Goal: Complete application form: Complete application form

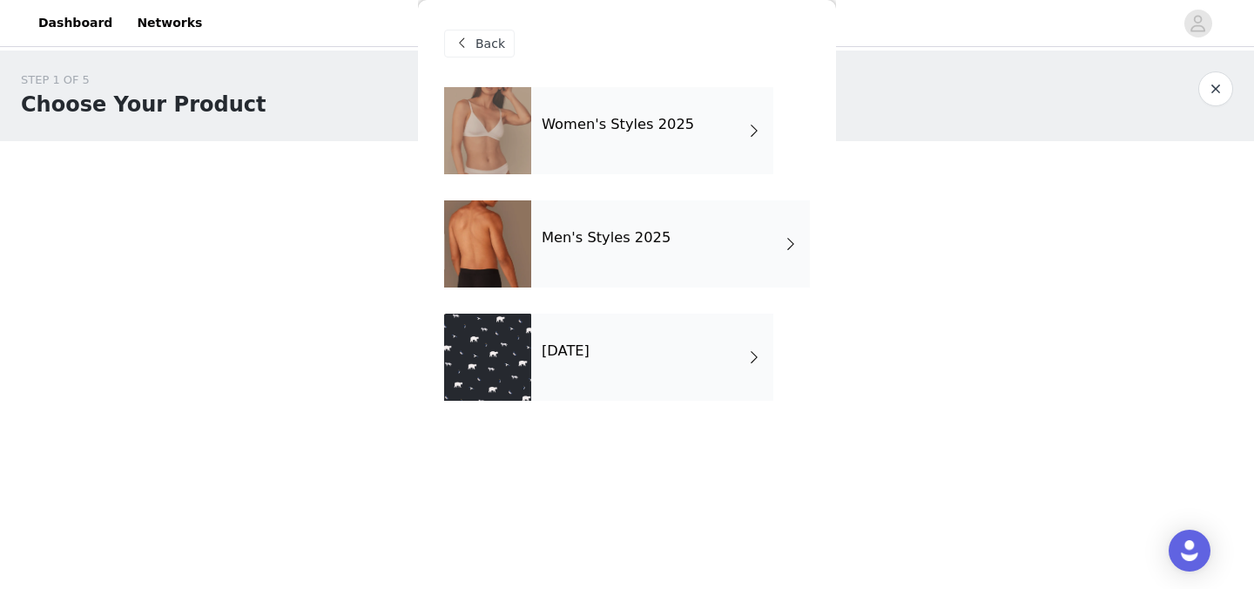
click at [741, 122] on div "Women's Styles 2025" at bounding box center [652, 130] width 242 height 87
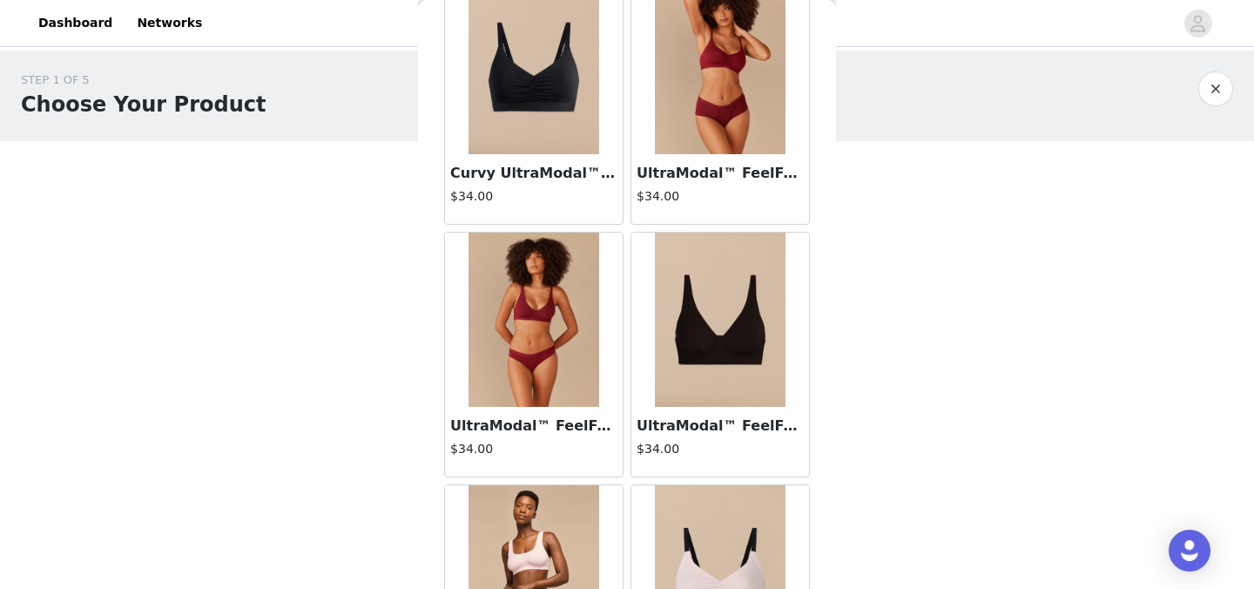
scroll to position [2076, 0]
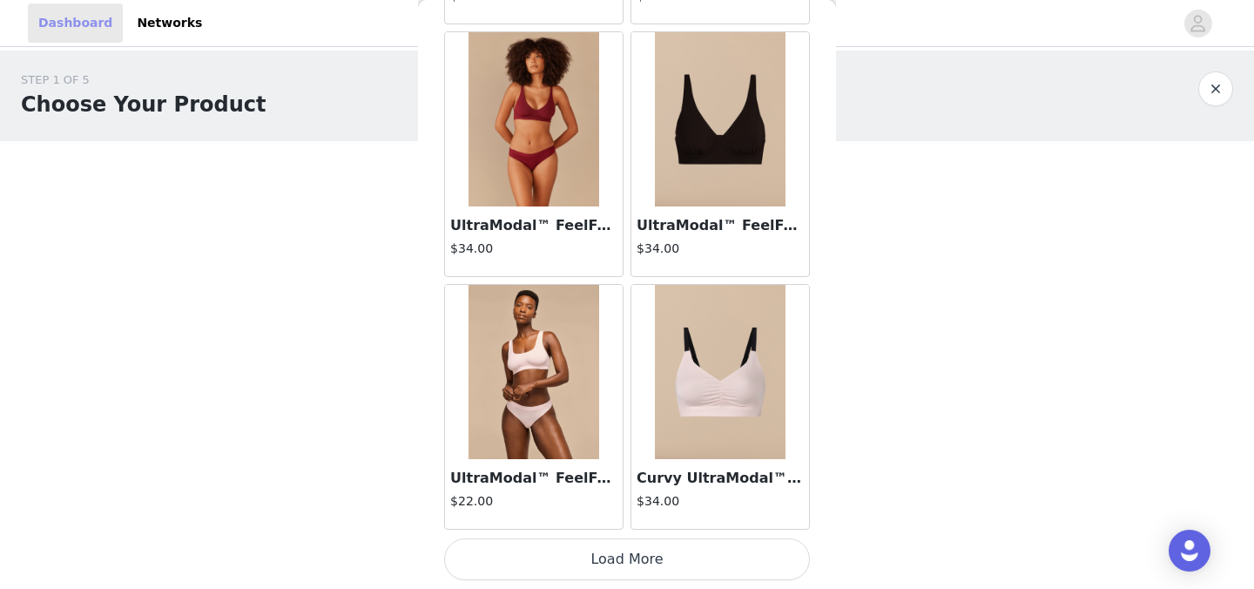
click at [84, 29] on link "Dashboard" at bounding box center [75, 22] width 95 height 39
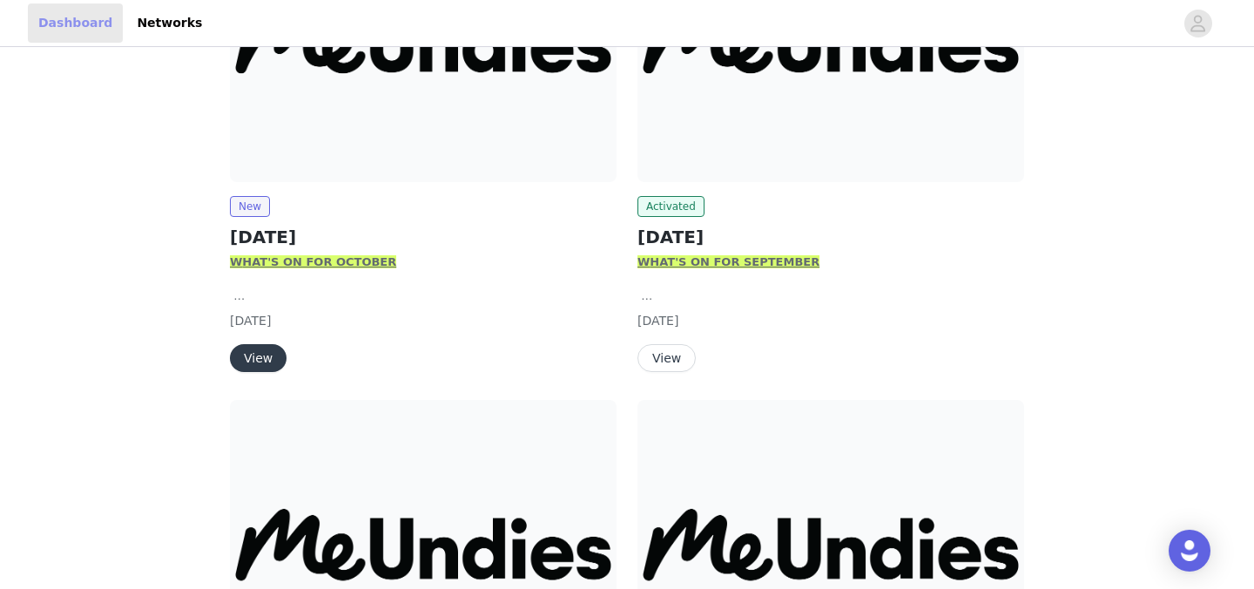
scroll to position [433, 0]
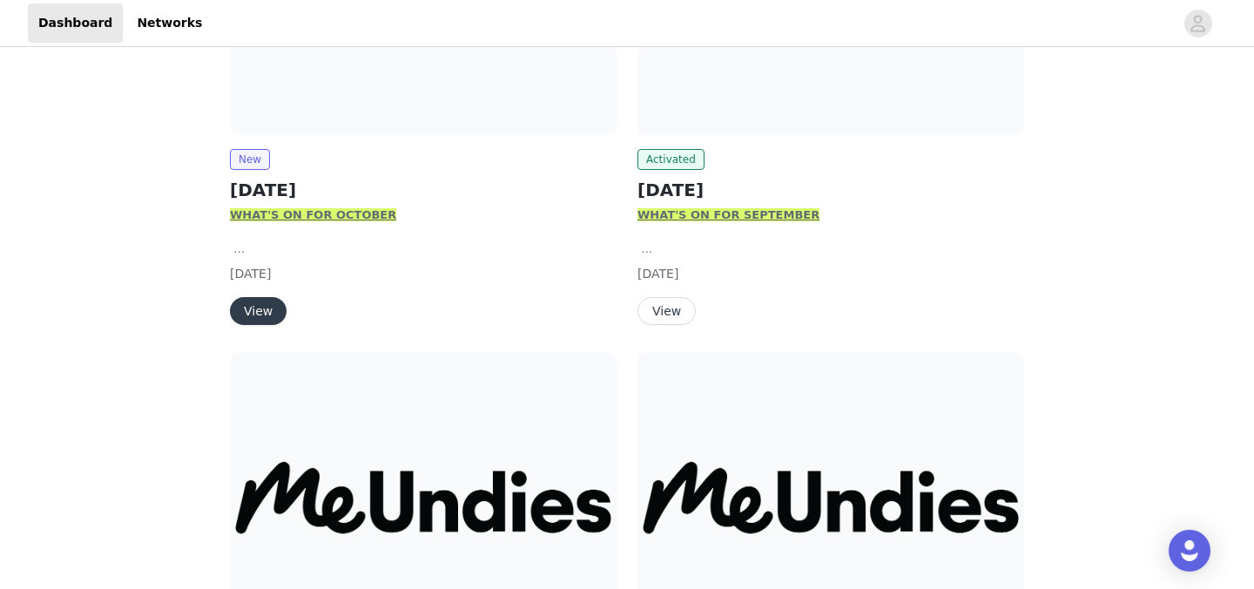
click at [254, 312] on button "View" at bounding box center [258, 311] width 57 height 28
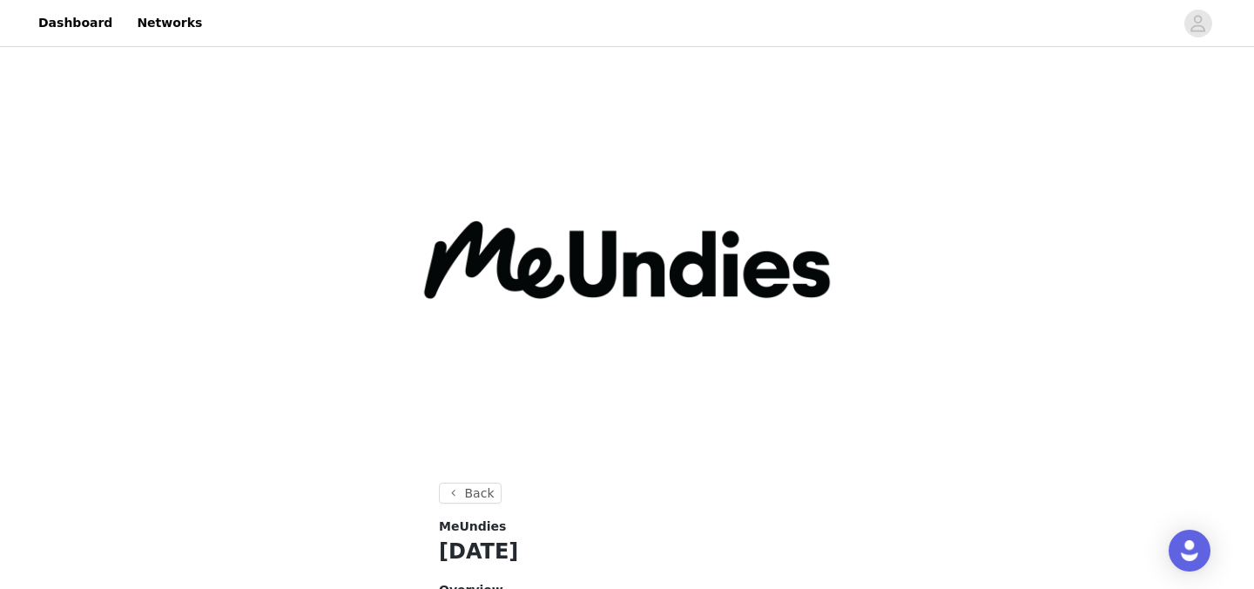
scroll to position [941, 0]
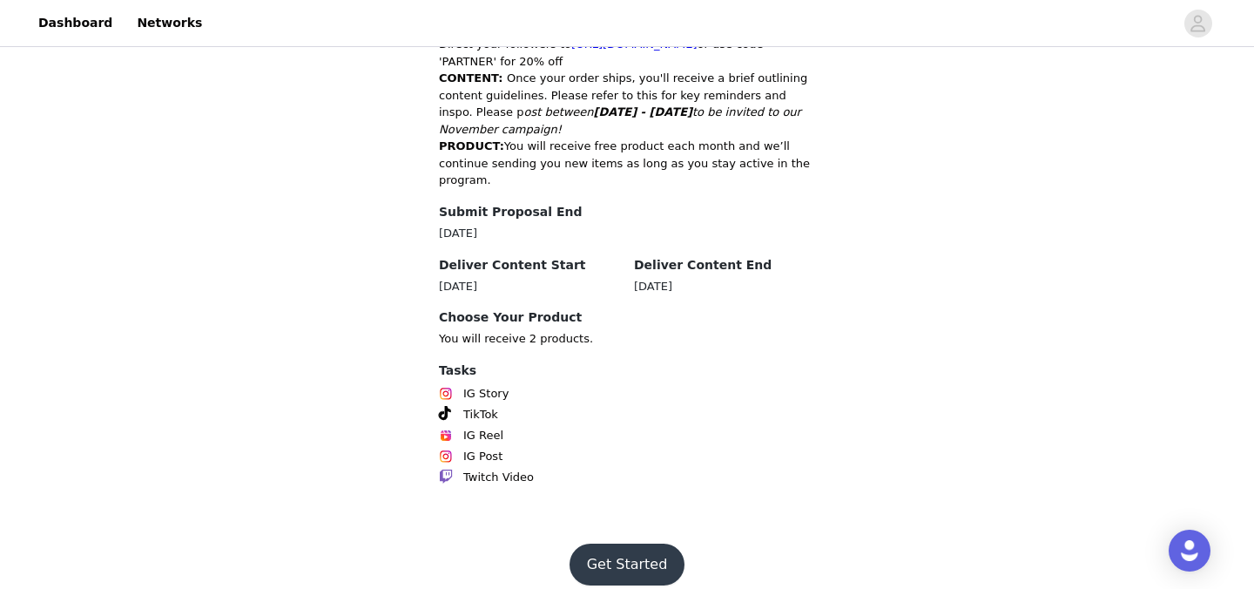
click at [634, 557] on button "Get Started" at bounding box center [628, 564] width 116 height 42
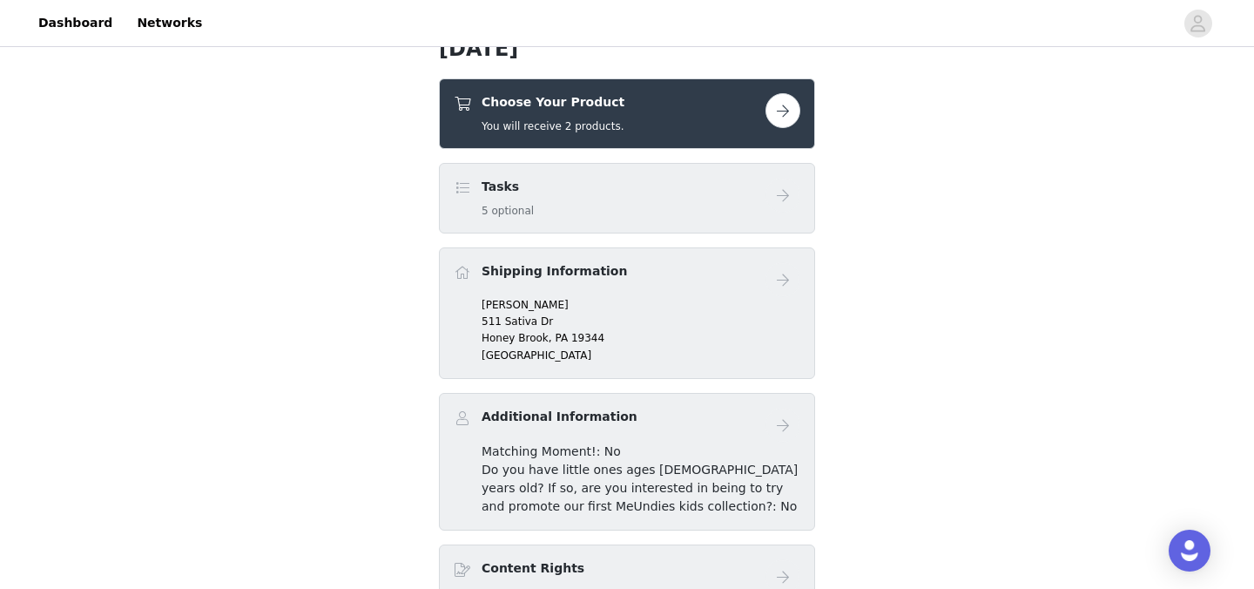
scroll to position [453, 0]
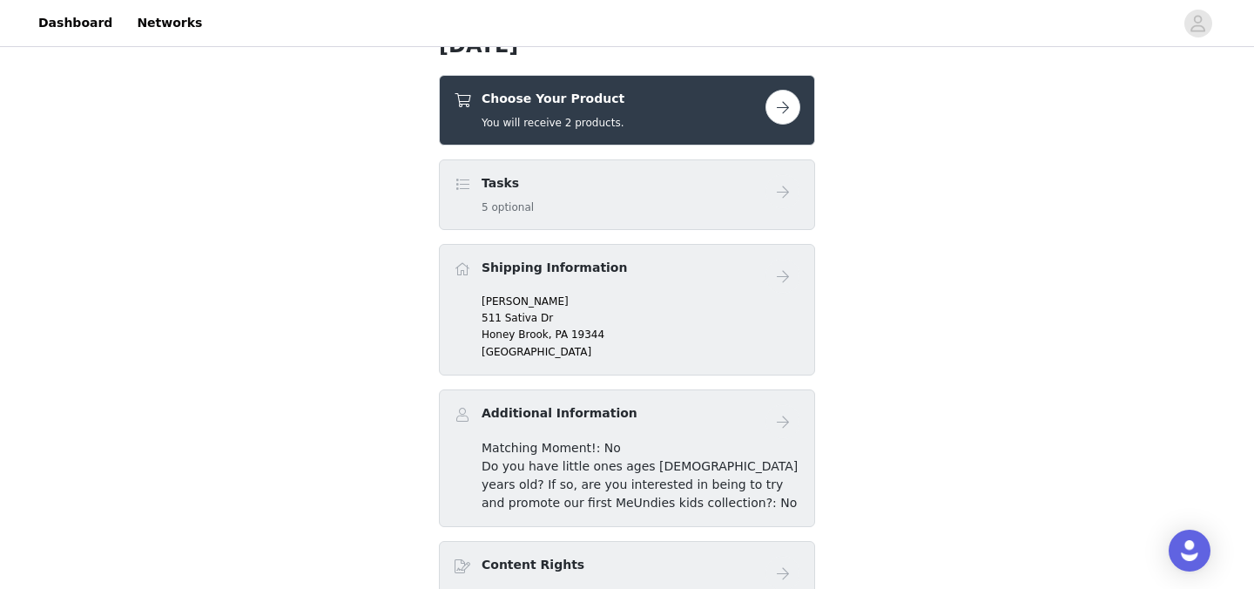
click at [780, 111] on button "button" at bounding box center [783, 107] width 35 height 35
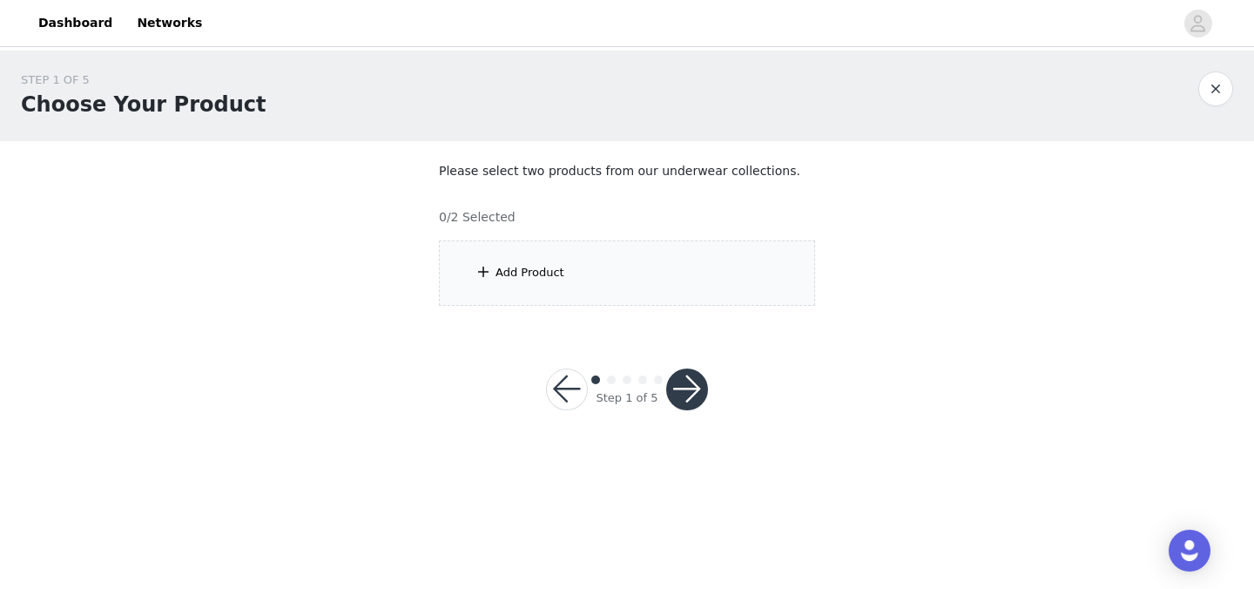
click at [590, 286] on div "Add Product" at bounding box center [627, 272] width 376 height 65
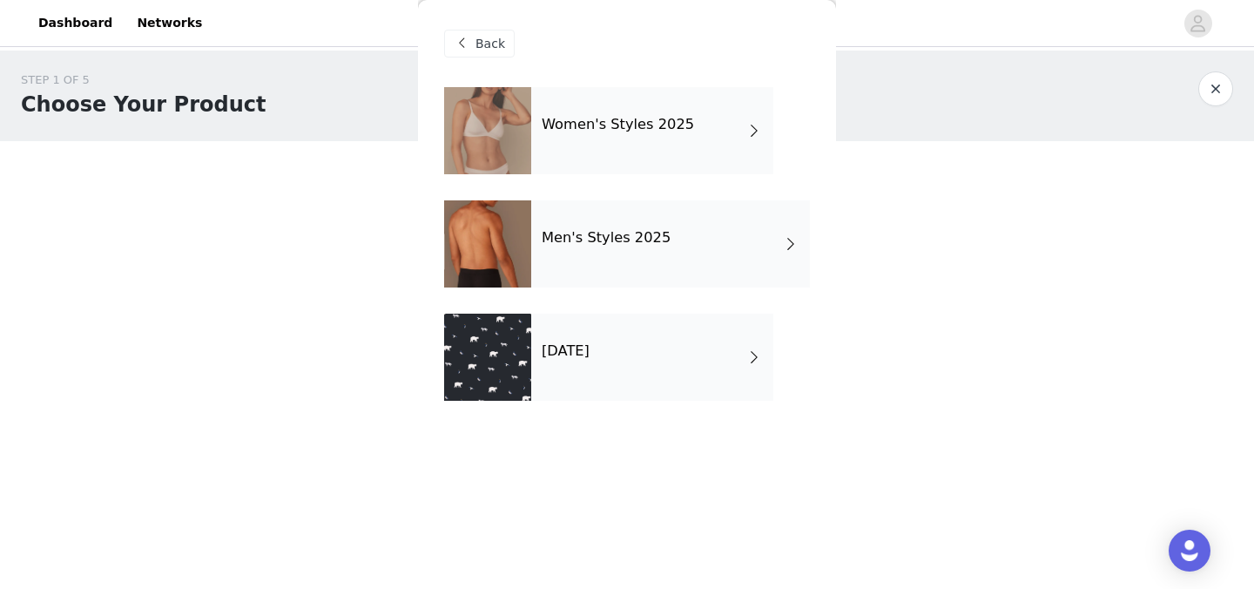
click at [586, 366] on div "[DATE]" at bounding box center [652, 357] width 242 height 87
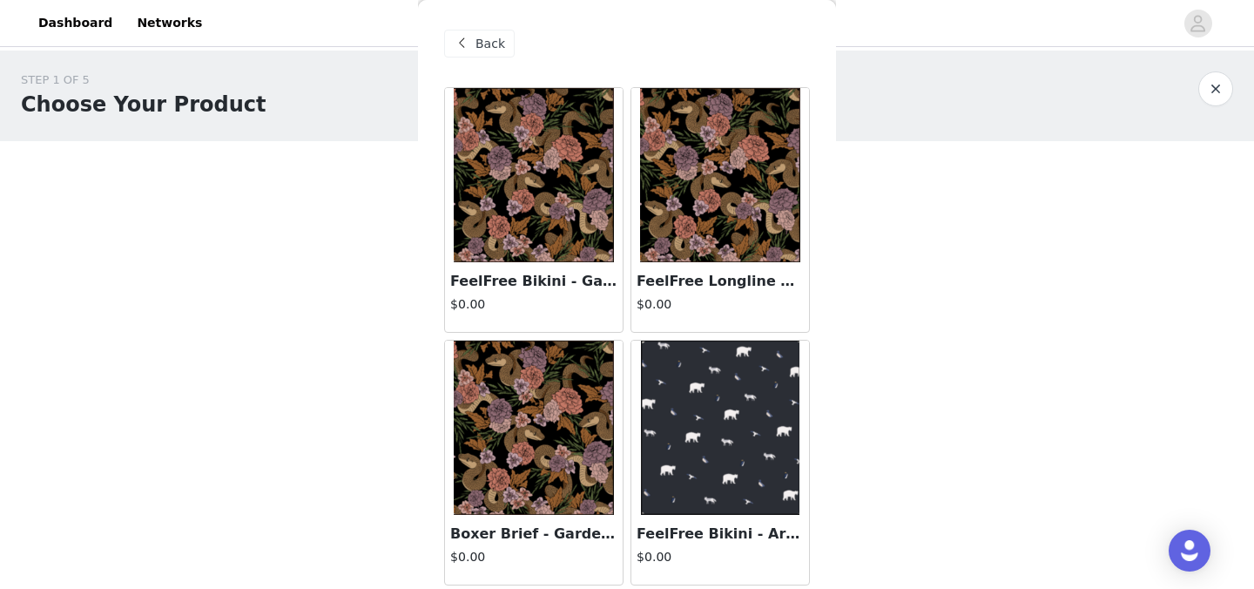
click at [493, 37] on span "Back" at bounding box center [491, 44] width 30 height 18
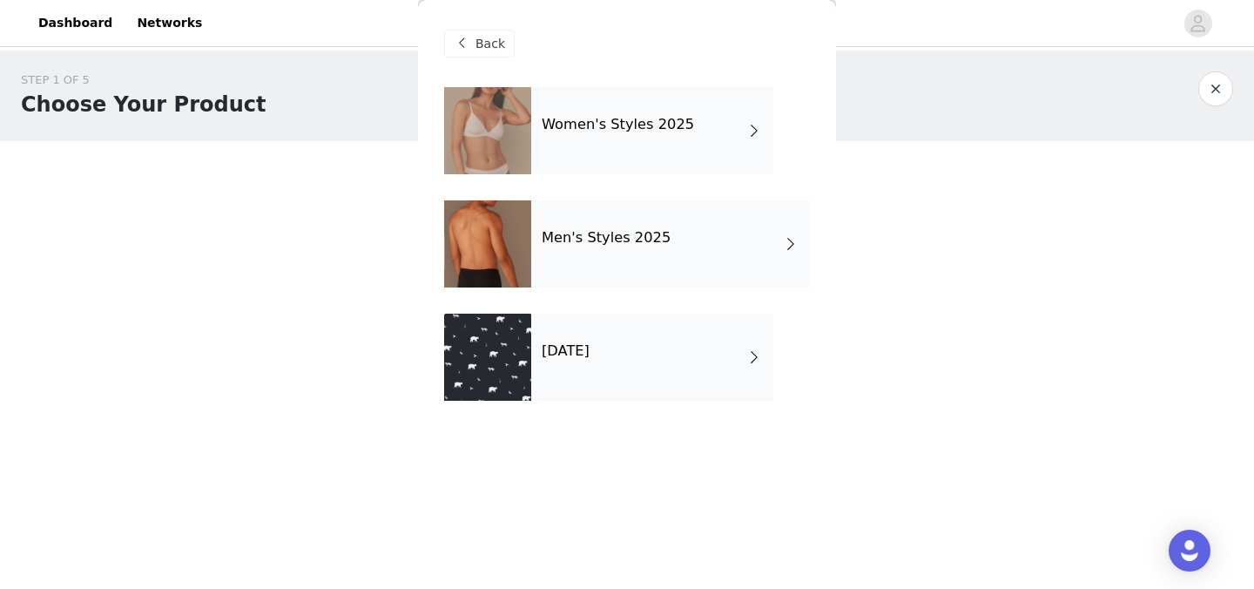
click at [620, 141] on div "Women's Styles 2025" at bounding box center [652, 130] width 242 height 87
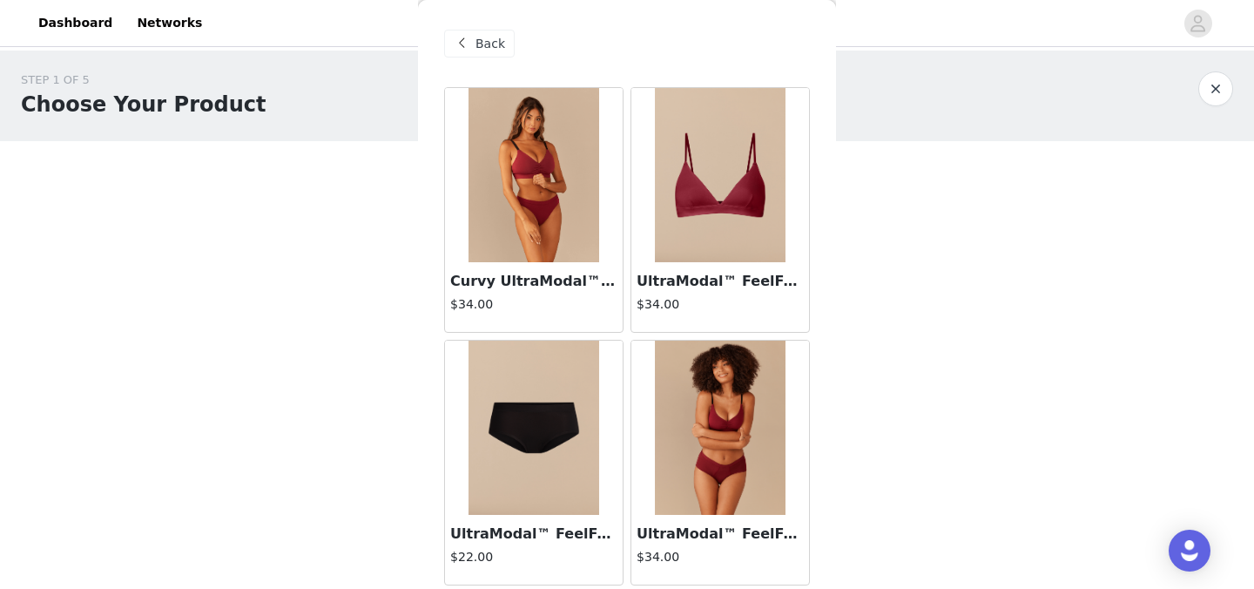
click at [472, 50] on div "Back" at bounding box center [479, 44] width 71 height 28
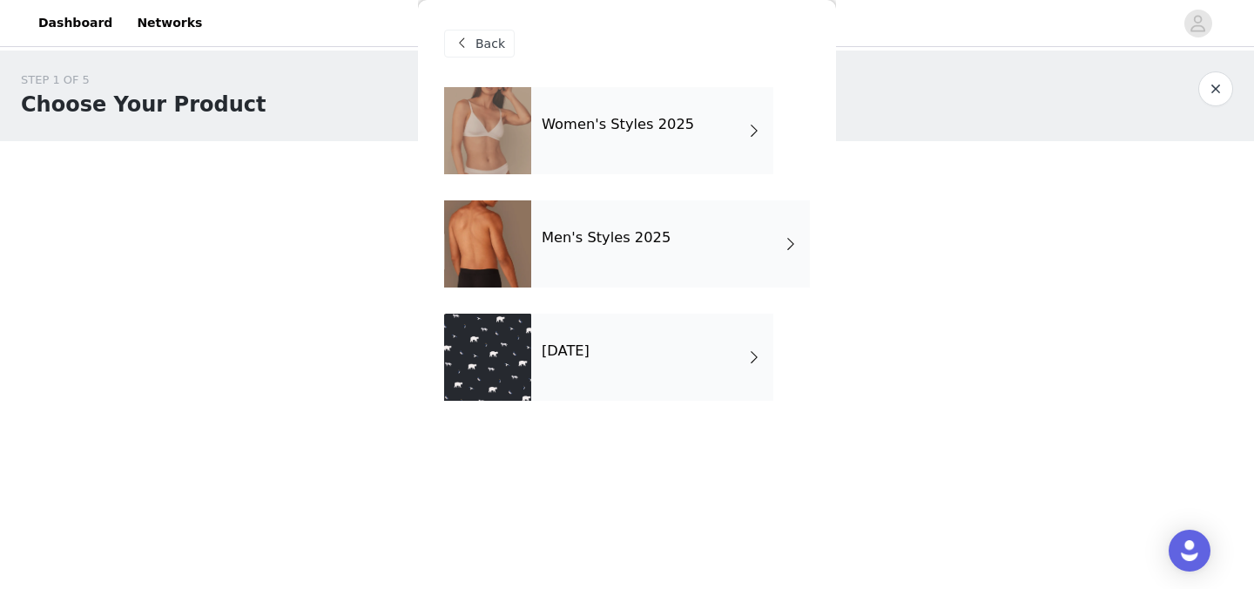
click at [617, 267] on div "Men's Styles 2025" at bounding box center [670, 243] width 279 height 87
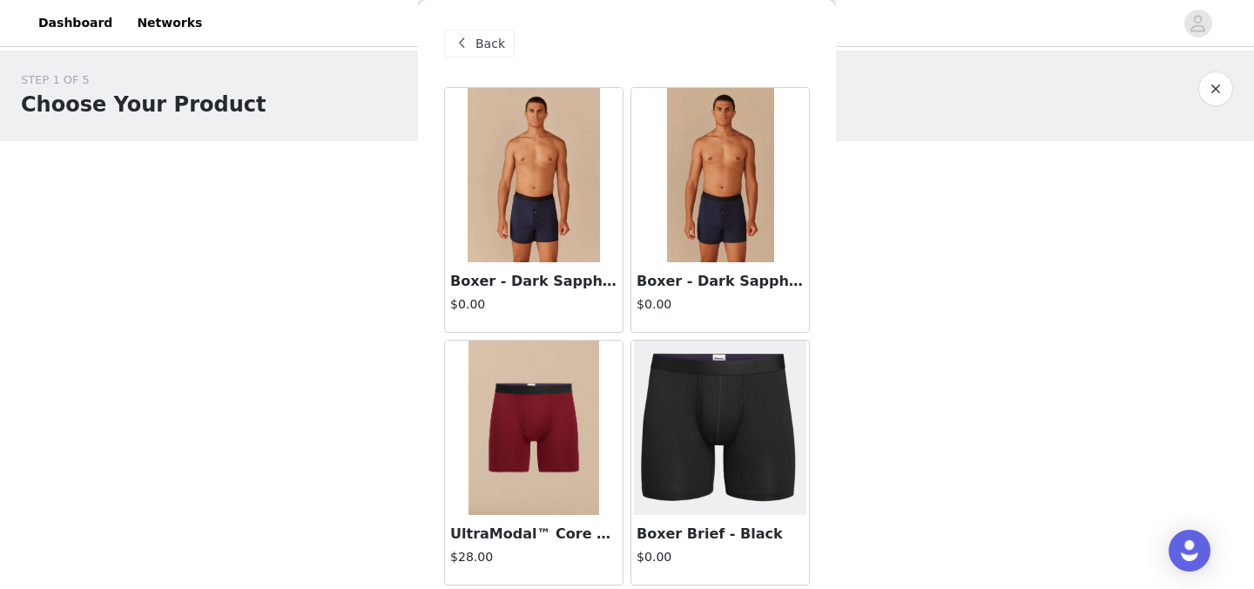
click at [497, 44] on span "Back" at bounding box center [491, 44] width 30 height 18
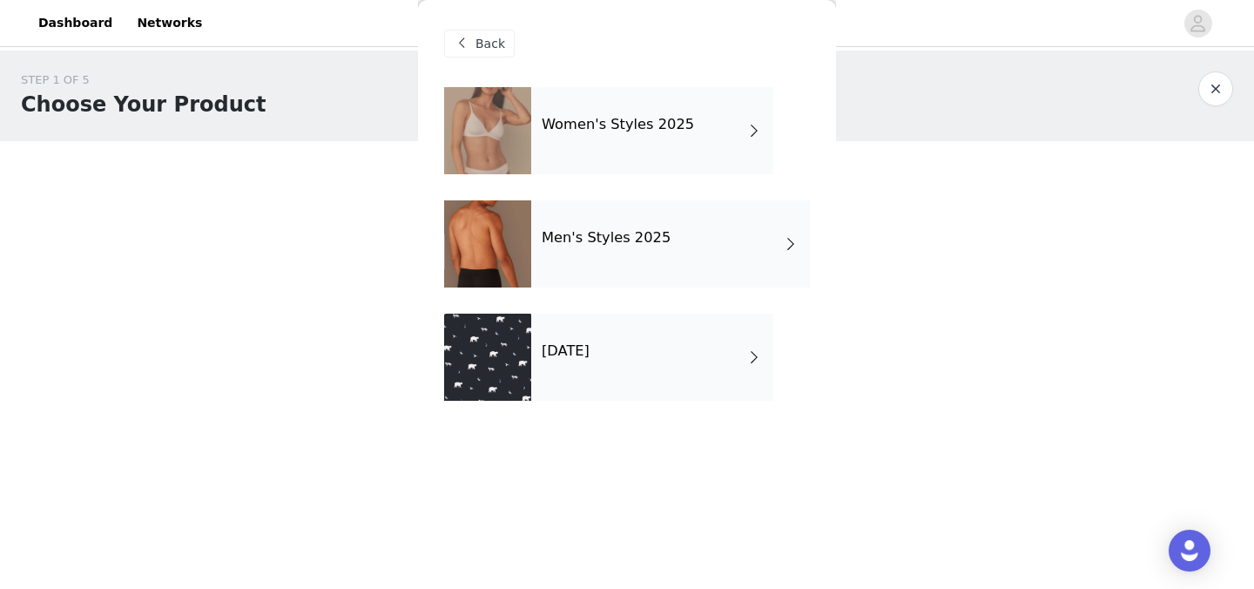
click at [609, 138] on div "Women's Styles 2025" at bounding box center [652, 130] width 242 height 87
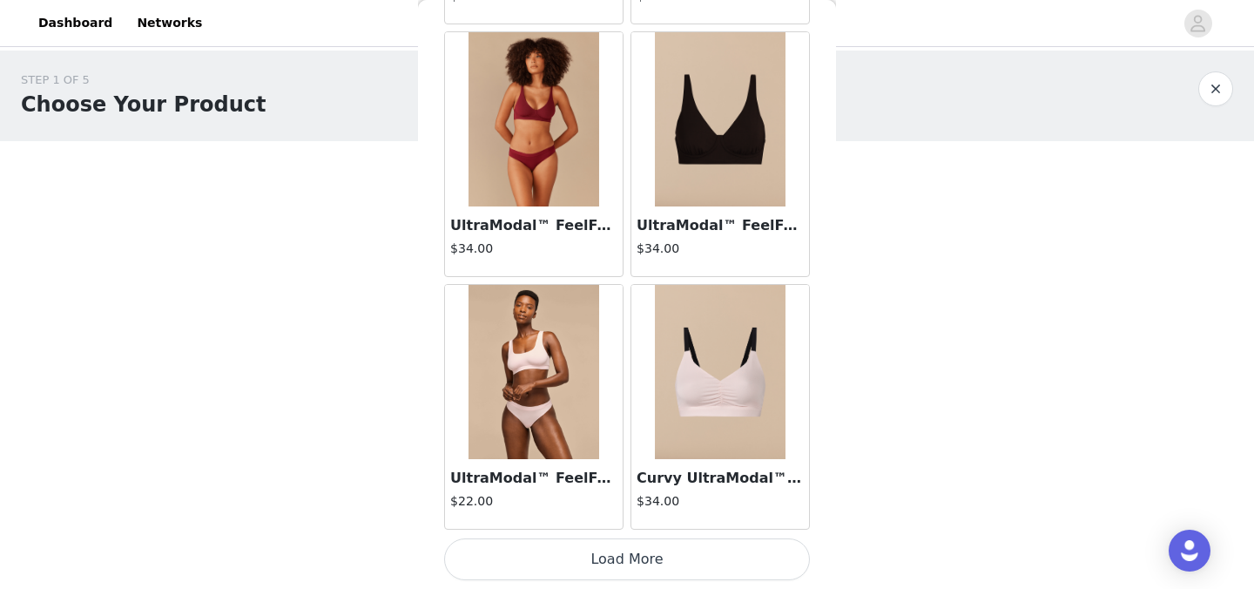
scroll to position [2066, 0]
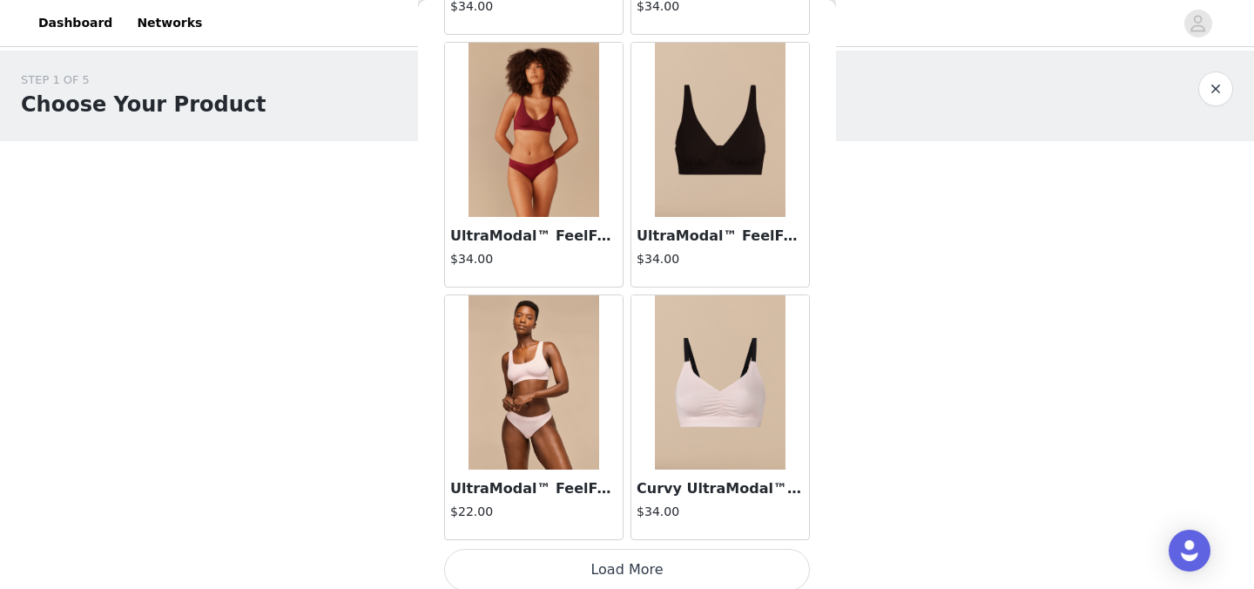
click at [604, 576] on button "Load More" at bounding box center [627, 570] width 366 height 42
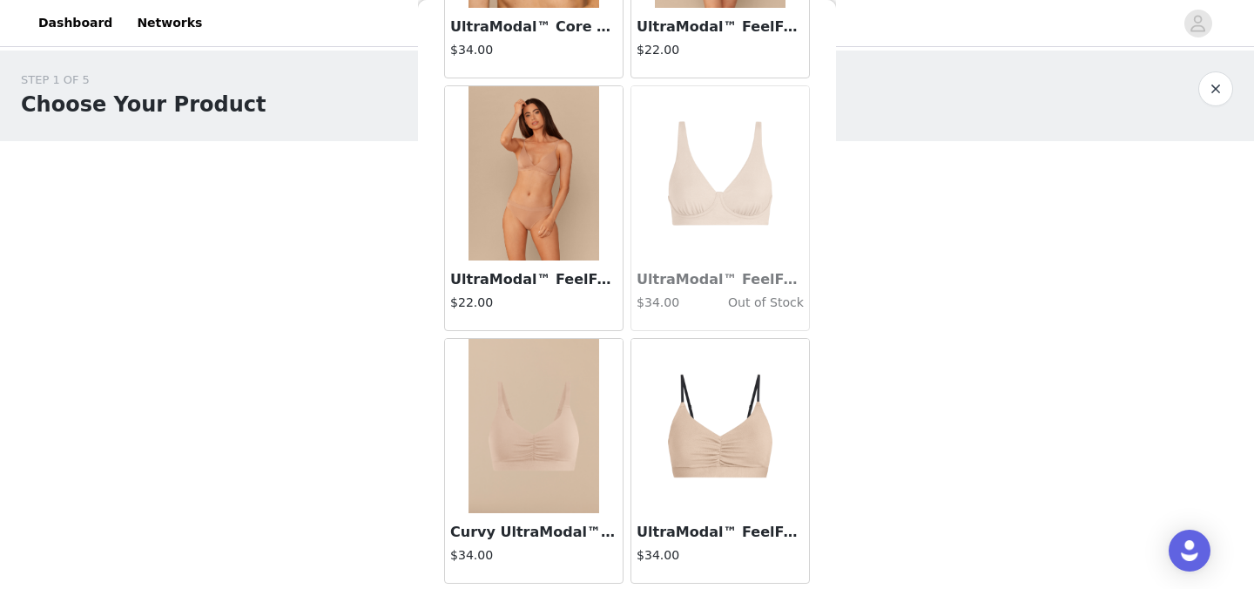
scroll to position [4602, 0]
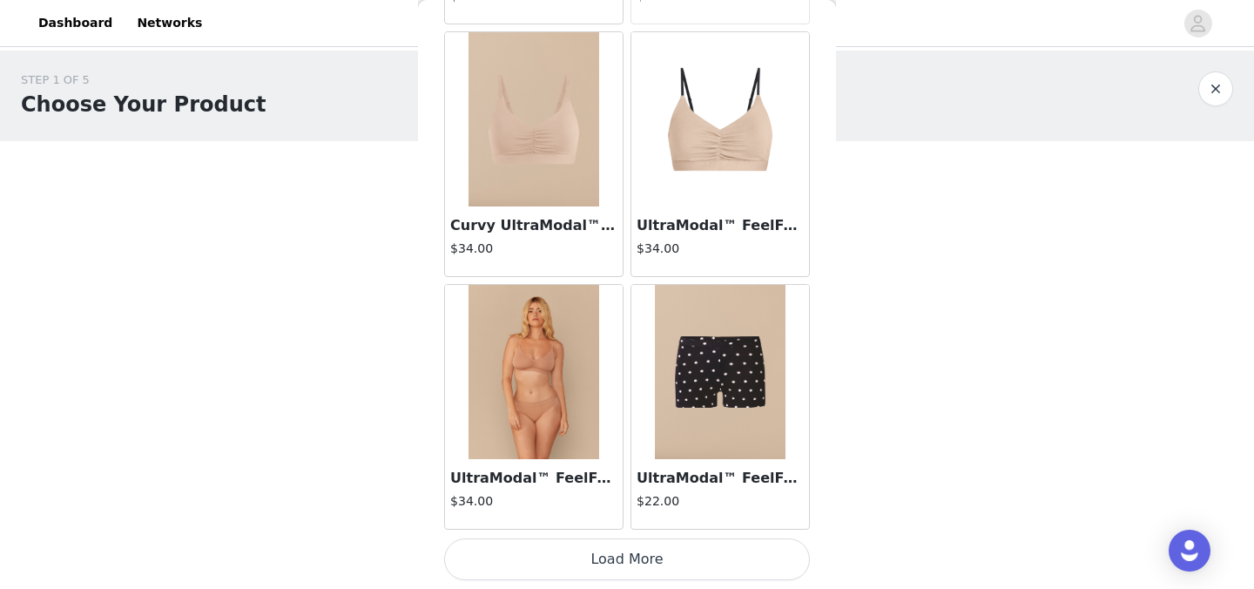
click at [604, 563] on button "Load More" at bounding box center [627, 559] width 366 height 42
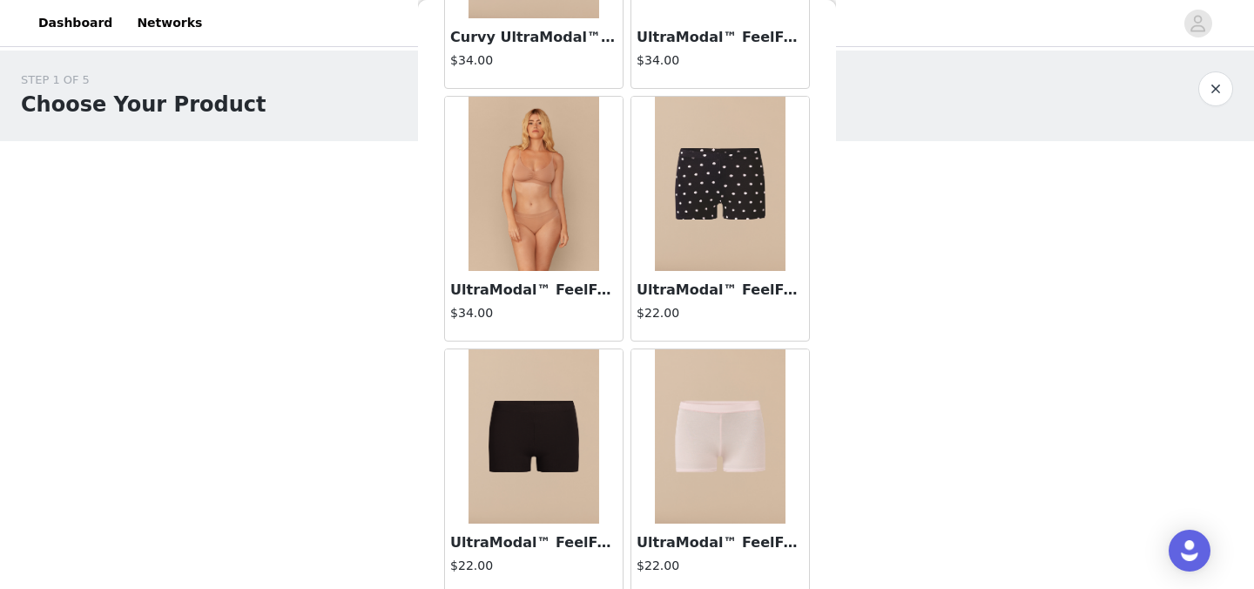
scroll to position [4793, 0]
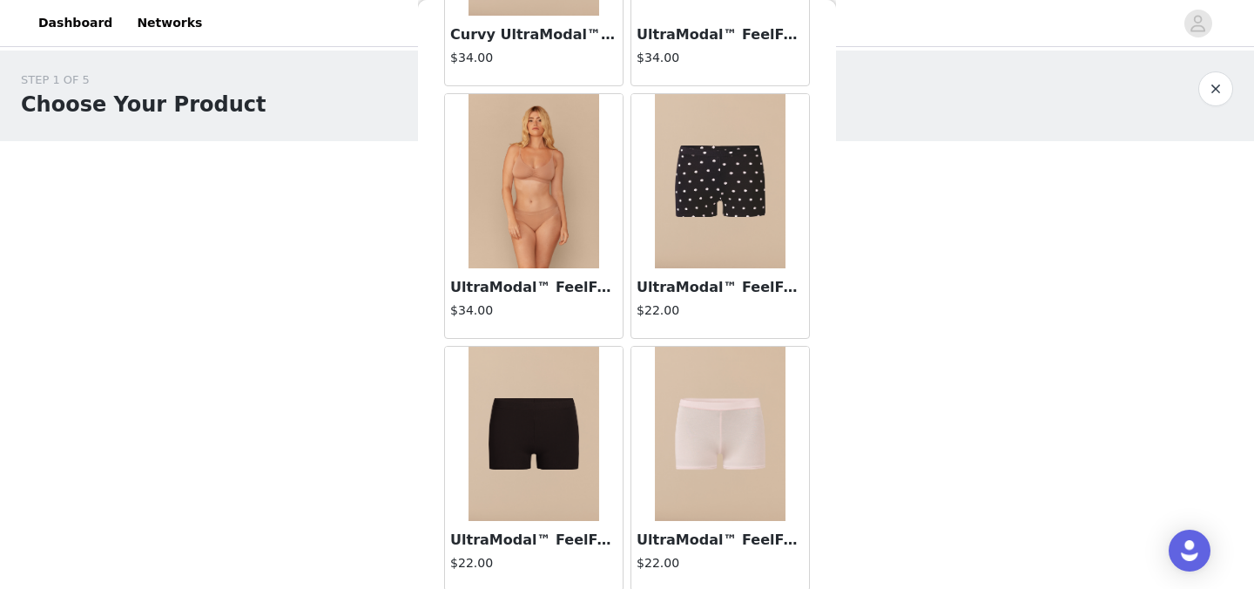
click at [525, 407] on img at bounding box center [534, 434] width 131 height 174
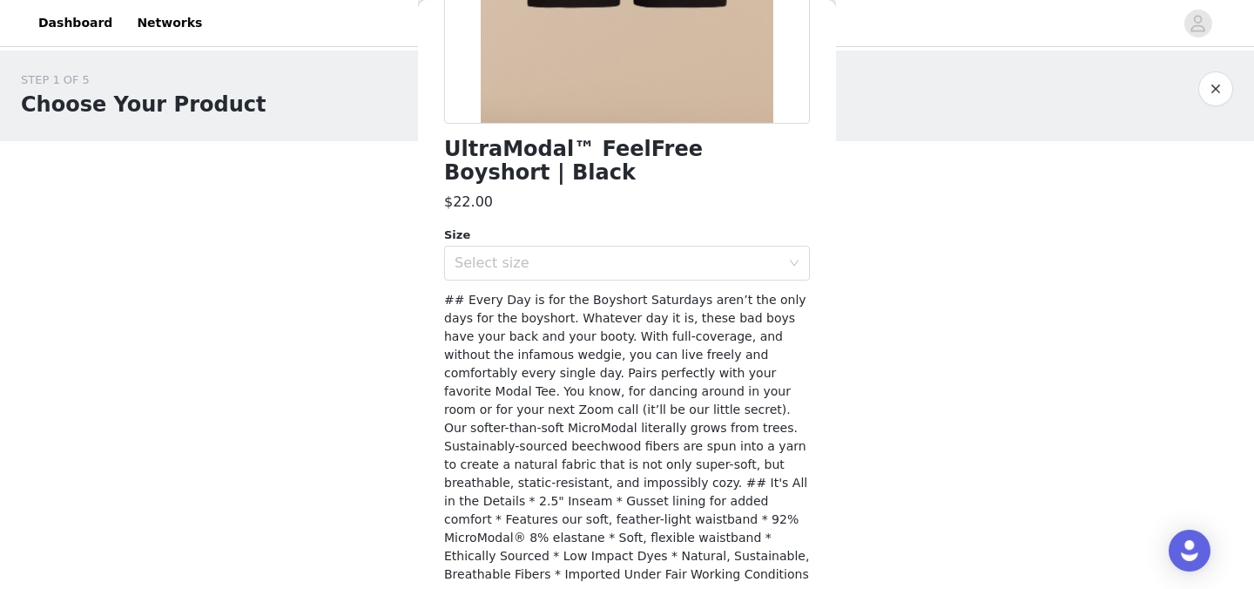
scroll to position [357, 0]
click at [604, 247] on div "Select size" at bounding box center [622, 261] width 334 height 33
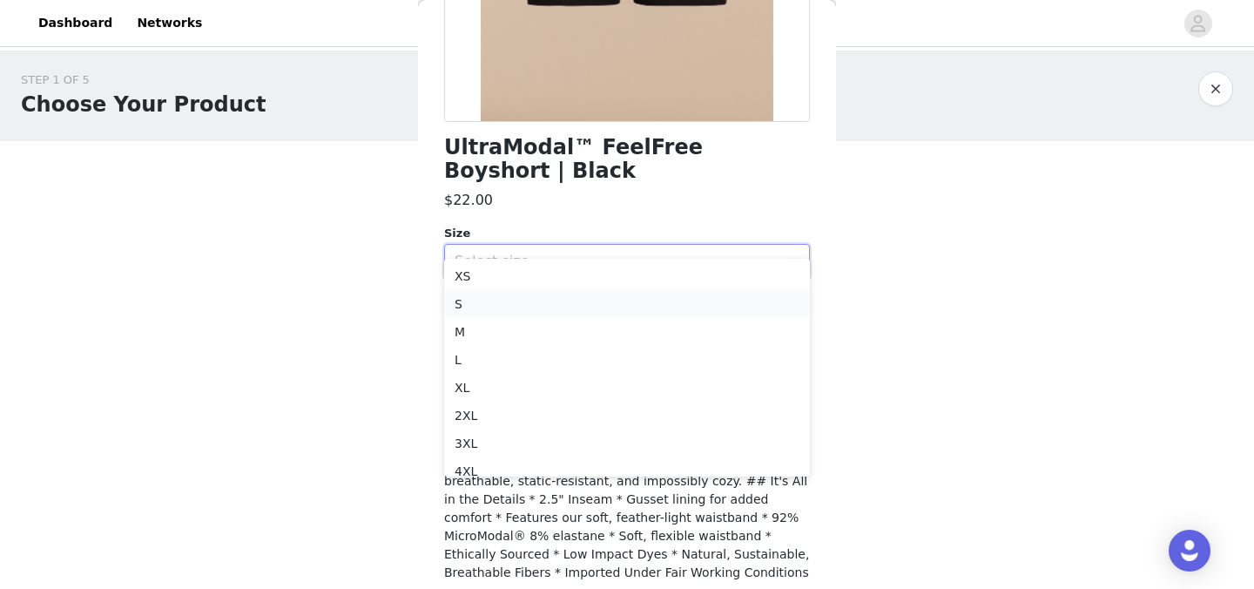
click at [567, 297] on li "S" at bounding box center [627, 304] width 366 height 28
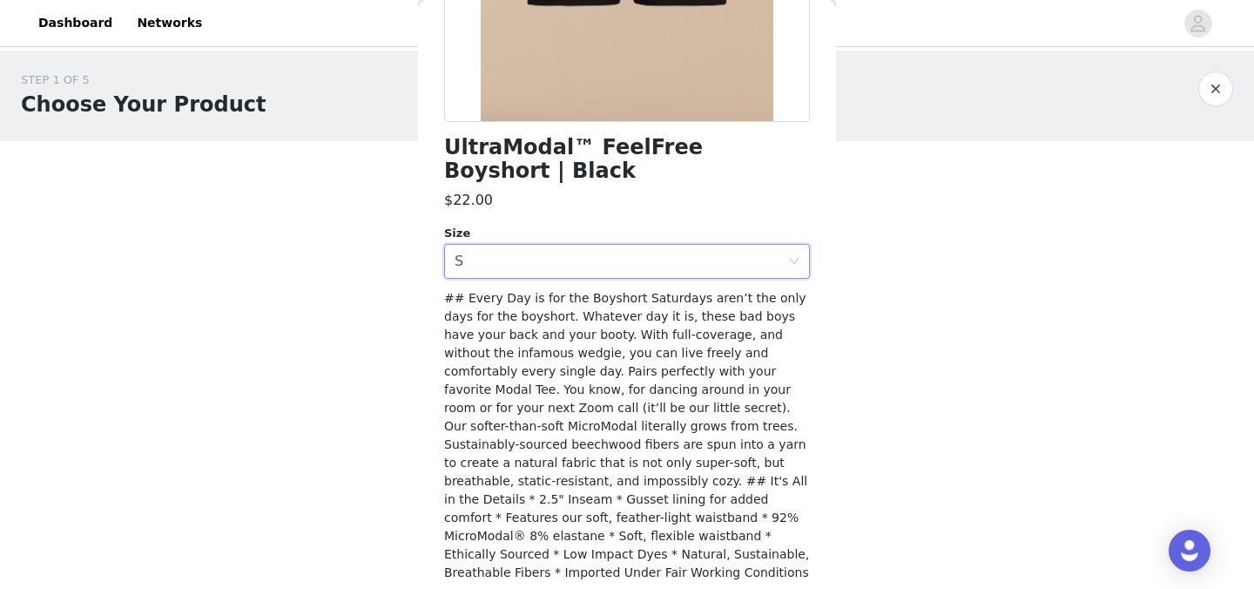
scroll to position [381, 0]
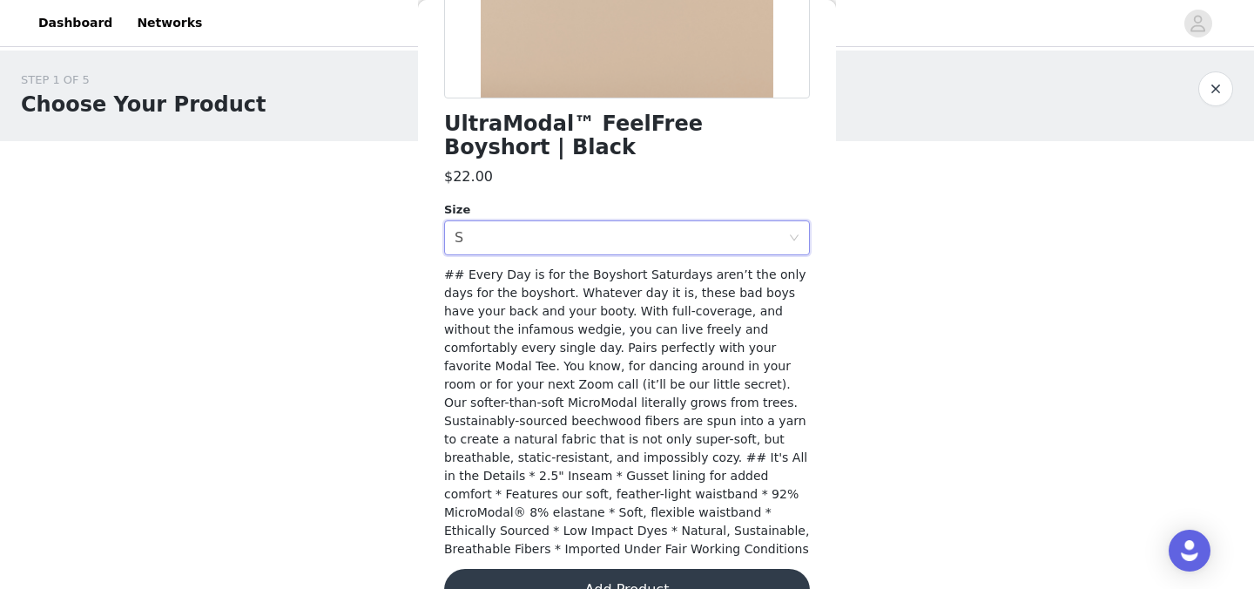
click at [581, 569] on button "Add Product" at bounding box center [627, 590] width 366 height 42
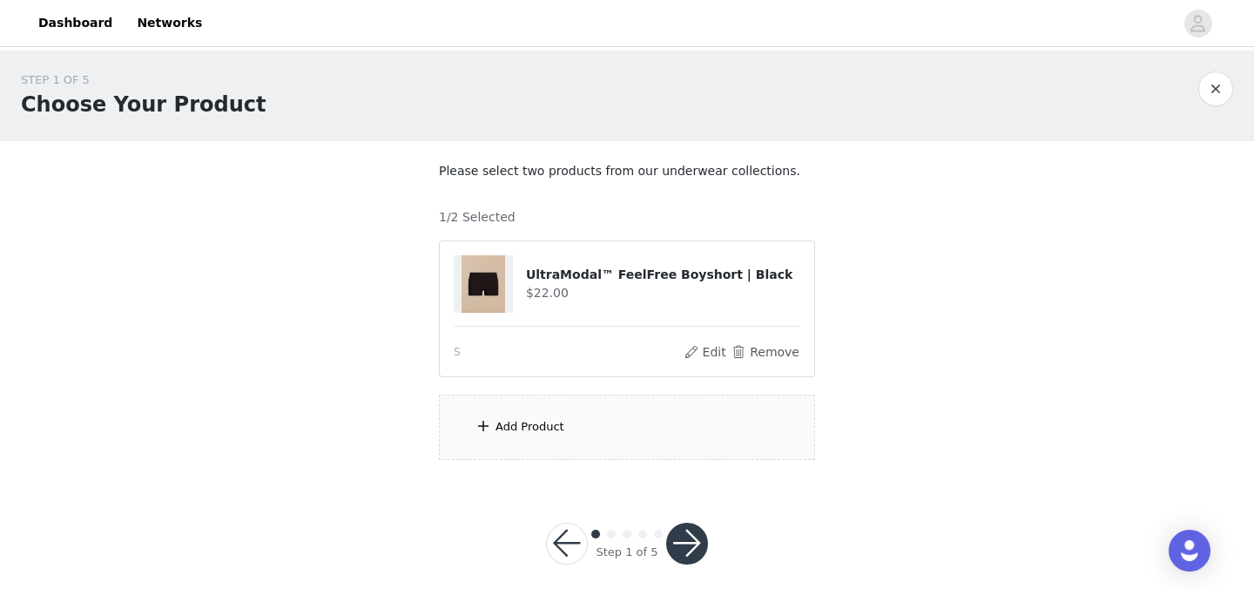
click at [518, 436] on div "Add Product" at bounding box center [627, 427] width 376 height 65
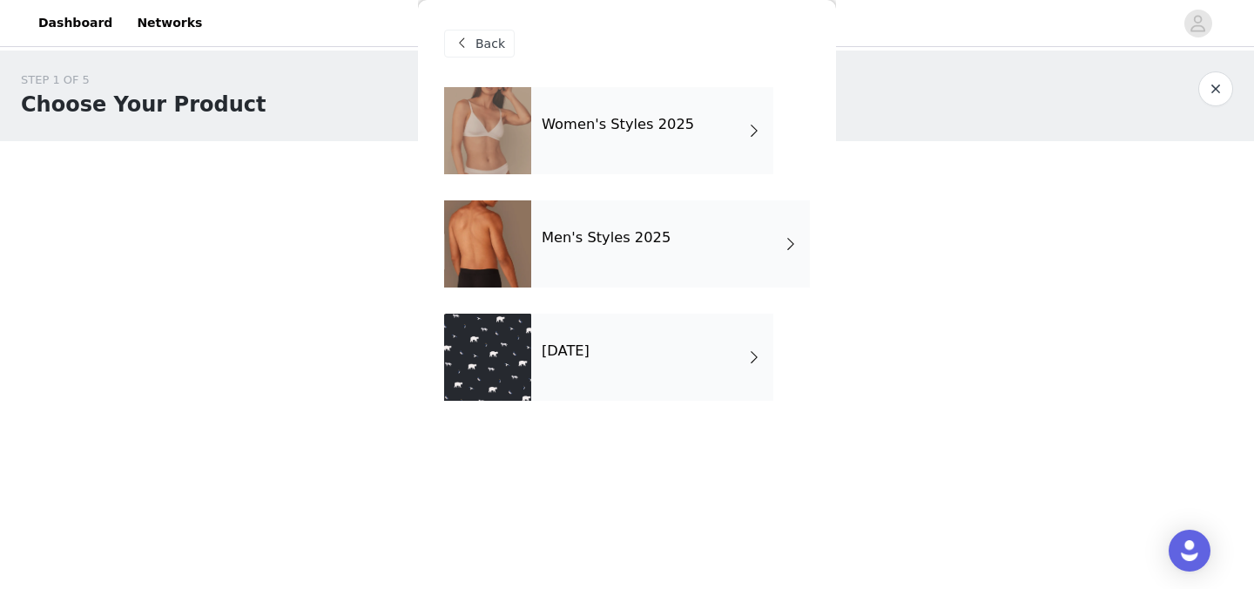
click at [593, 158] on div "Women's Styles 2025" at bounding box center [652, 130] width 242 height 87
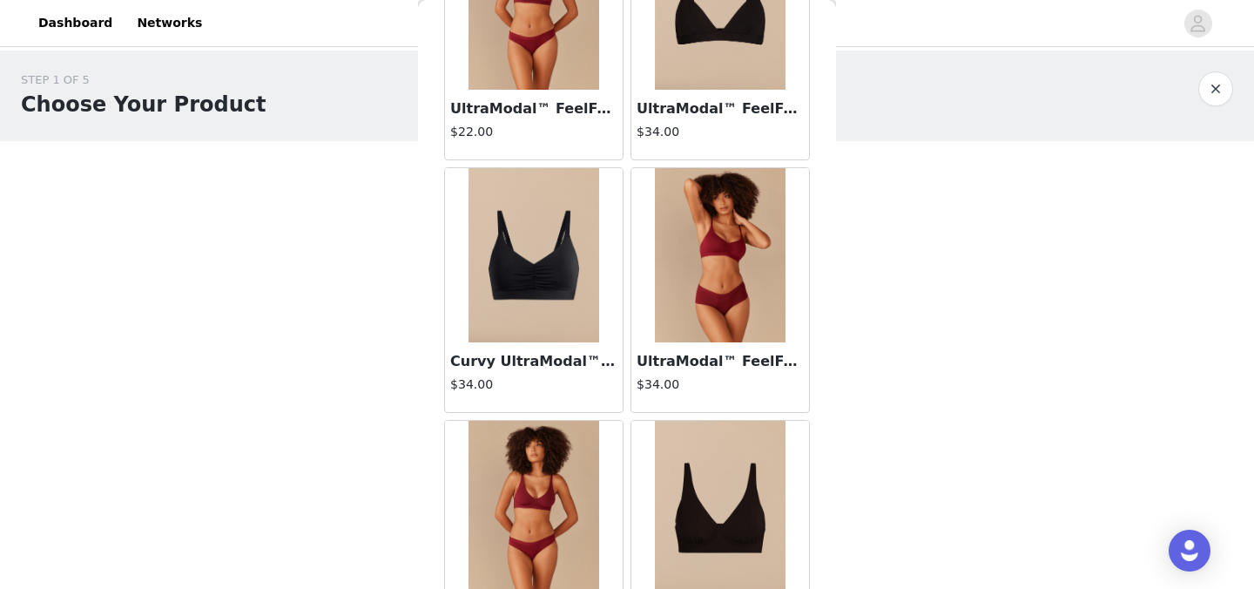
scroll to position [1689, 0]
click at [712, 73] on img at bounding box center [720, 2] width 131 height 174
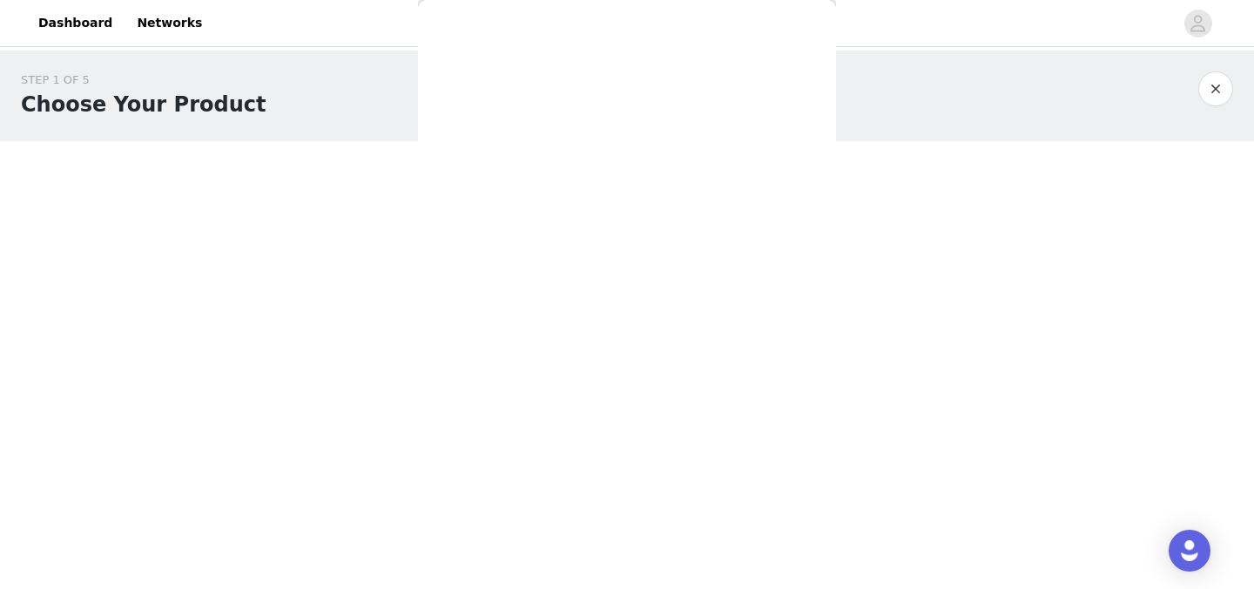
scroll to position [0, 0]
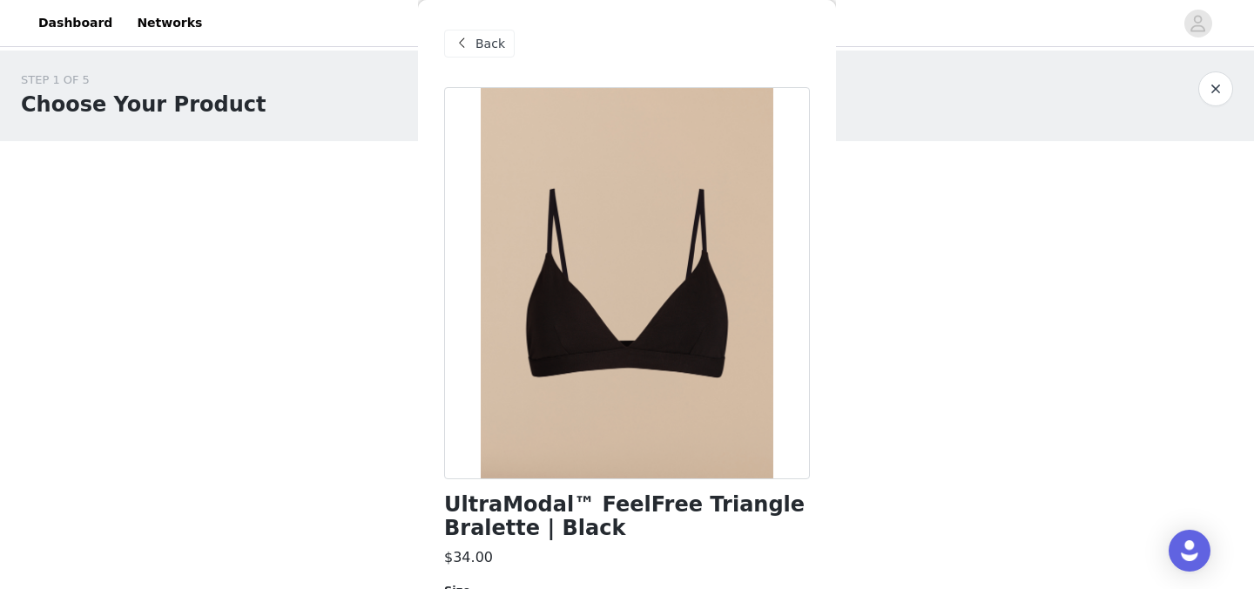
click at [479, 52] on div "Back" at bounding box center [479, 44] width 71 height 28
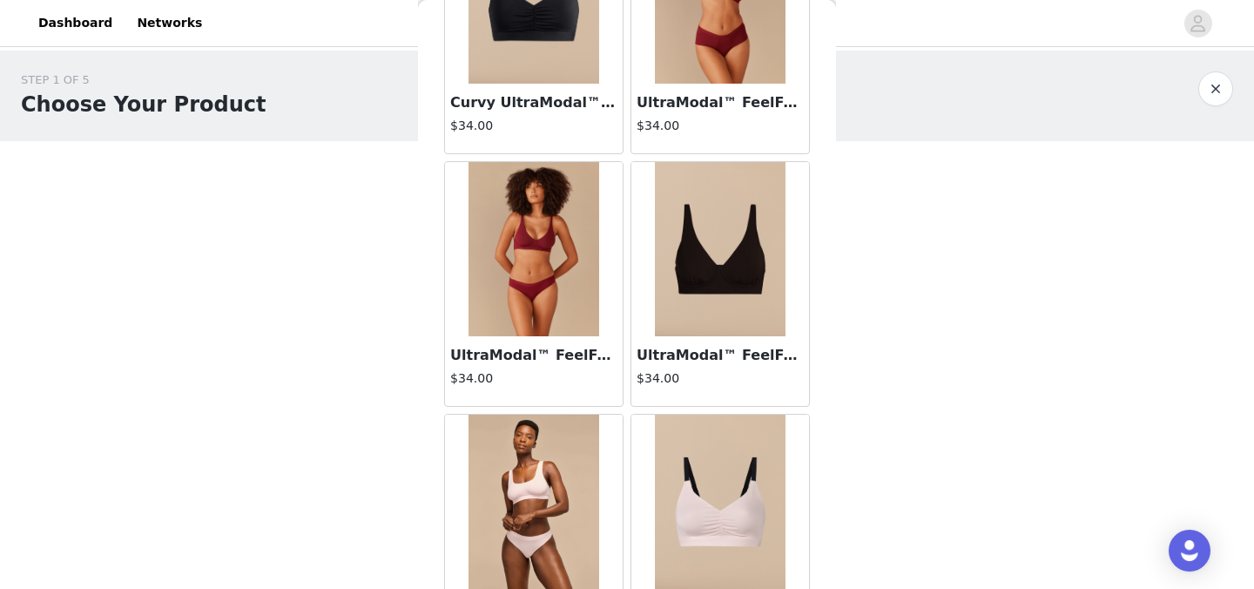
scroll to position [1954, 0]
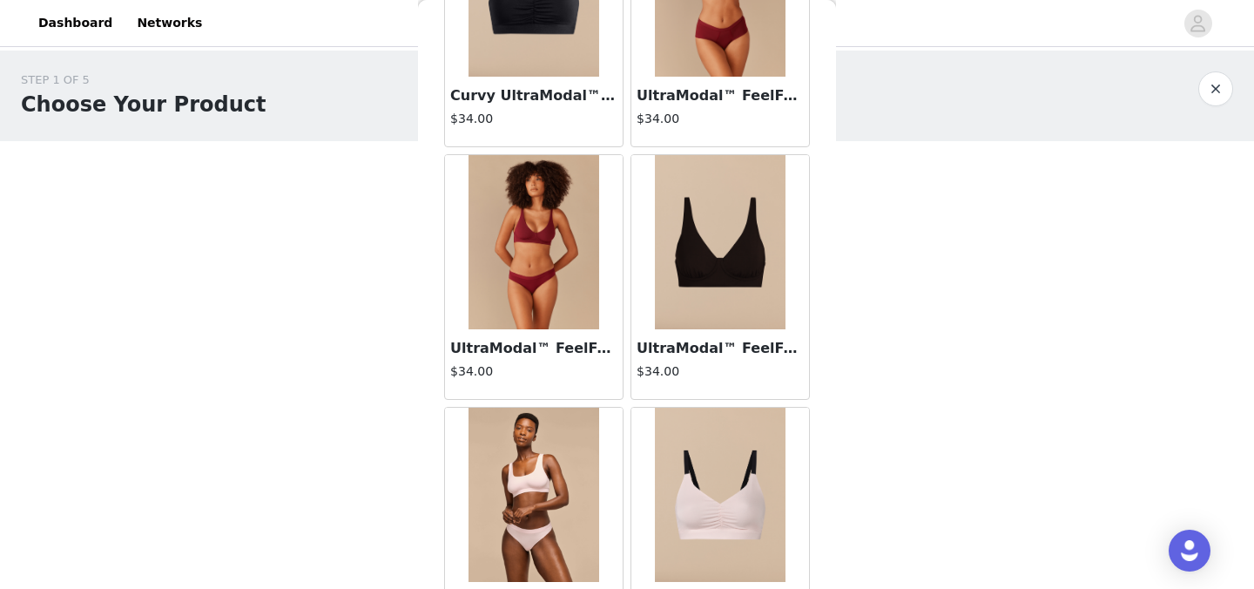
click at [731, 251] on img at bounding box center [720, 242] width 131 height 174
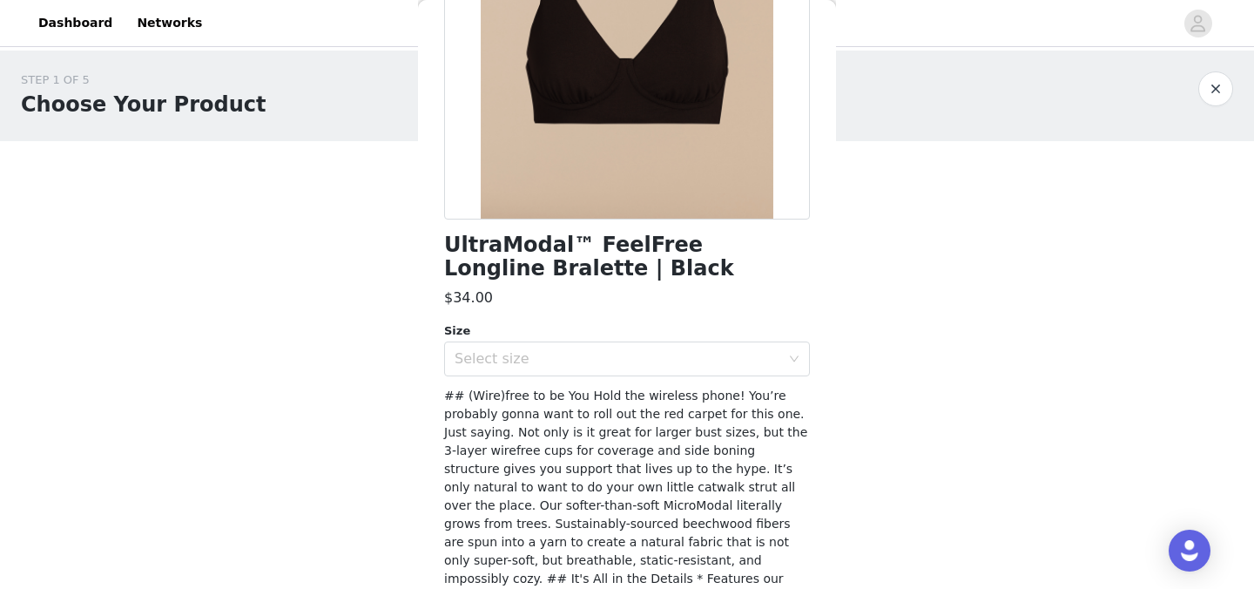
scroll to position [289, 0]
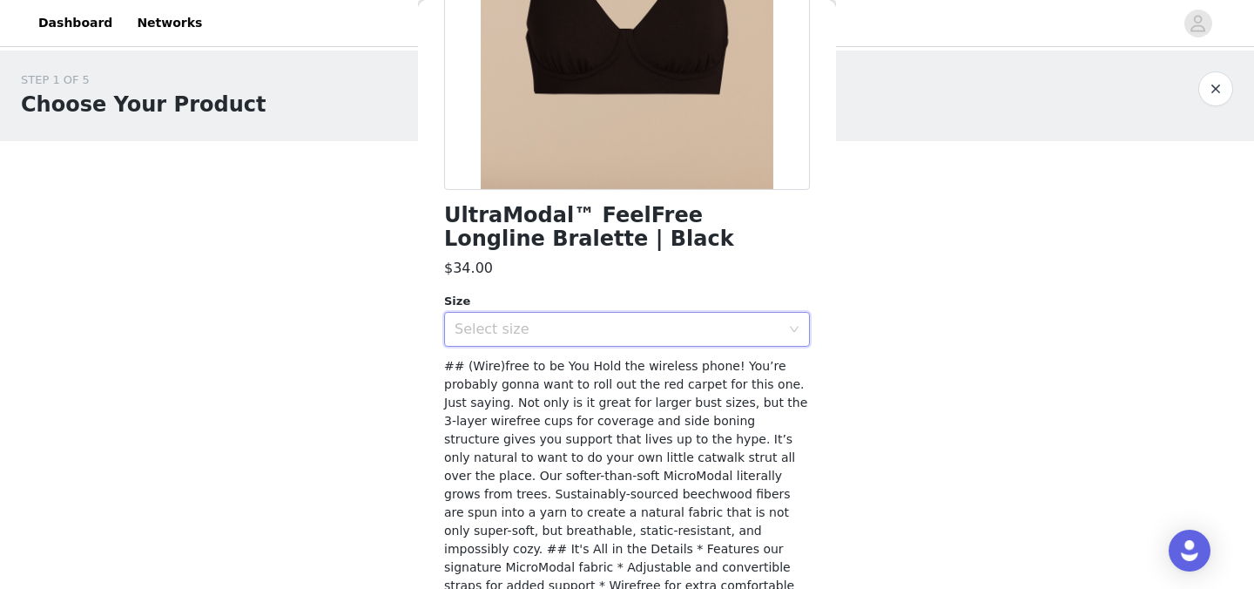
click at [659, 313] on div "Select size" at bounding box center [622, 329] width 334 height 33
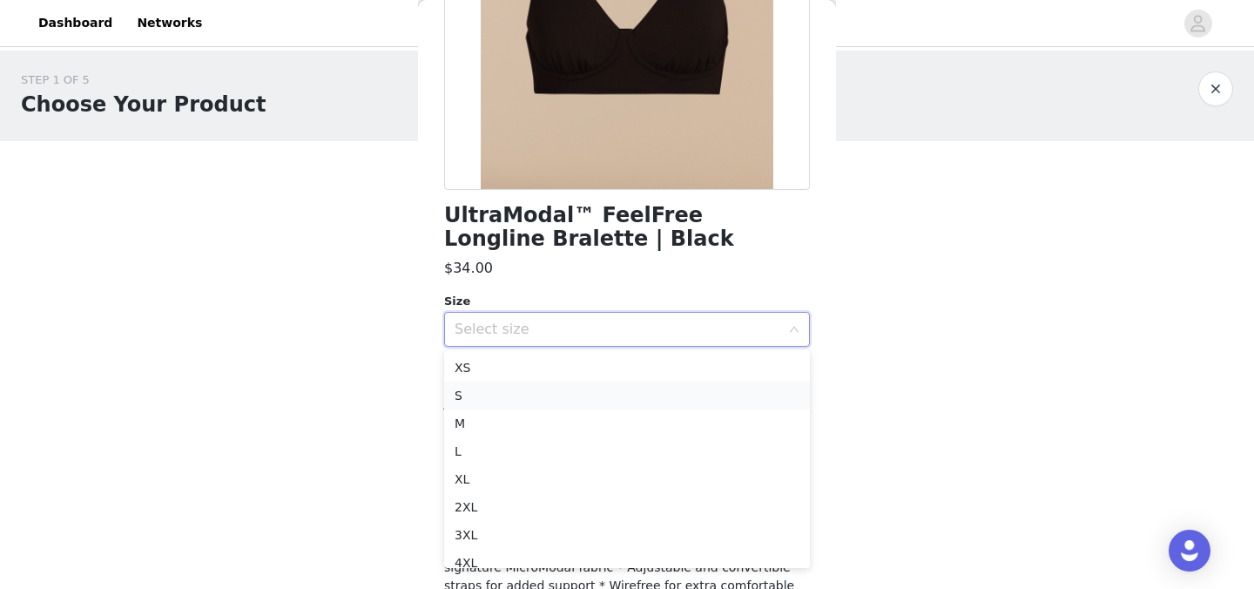
click at [598, 407] on li "S" at bounding box center [627, 395] width 366 height 28
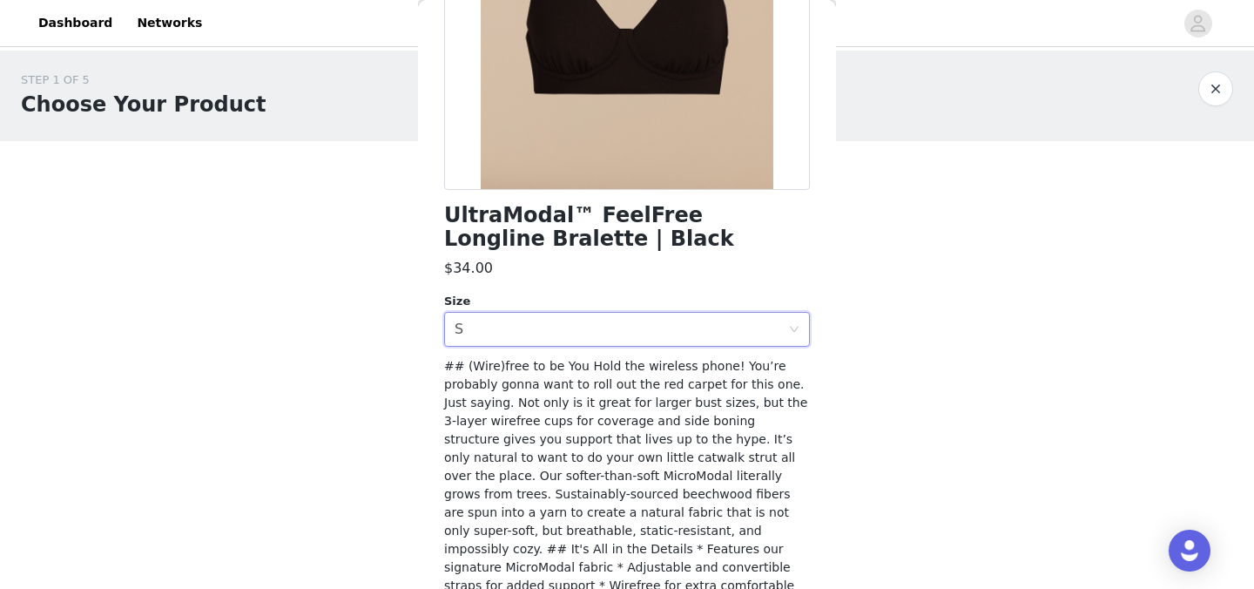
scroll to position [422, 0]
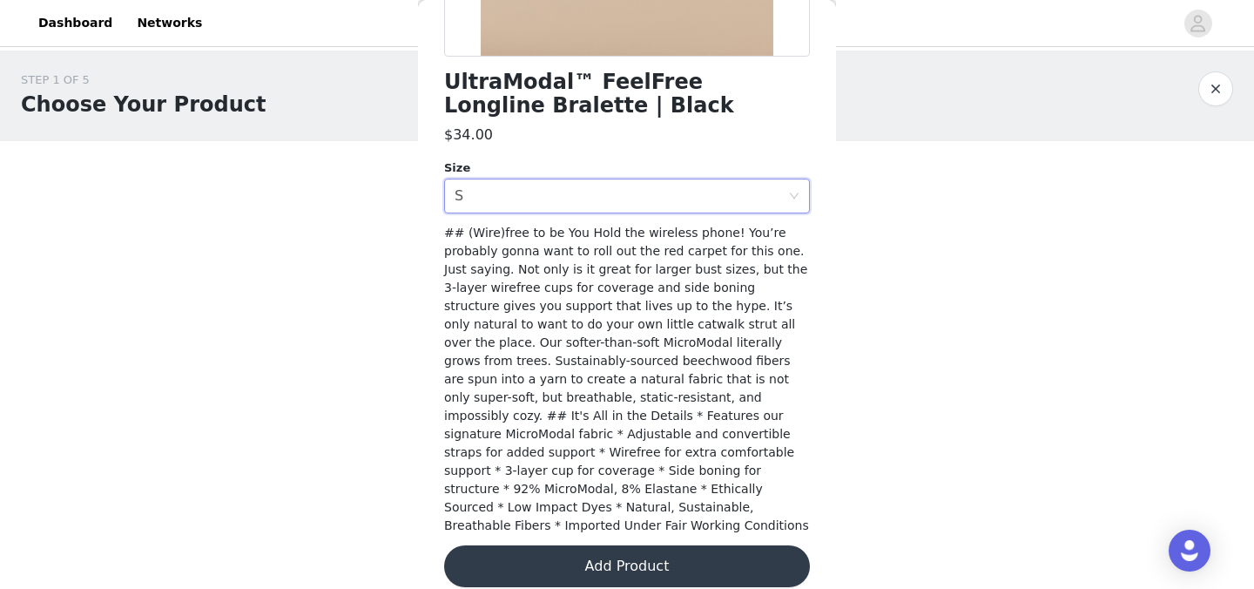
click at [570, 545] on button "Add Product" at bounding box center [627, 566] width 366 height 42
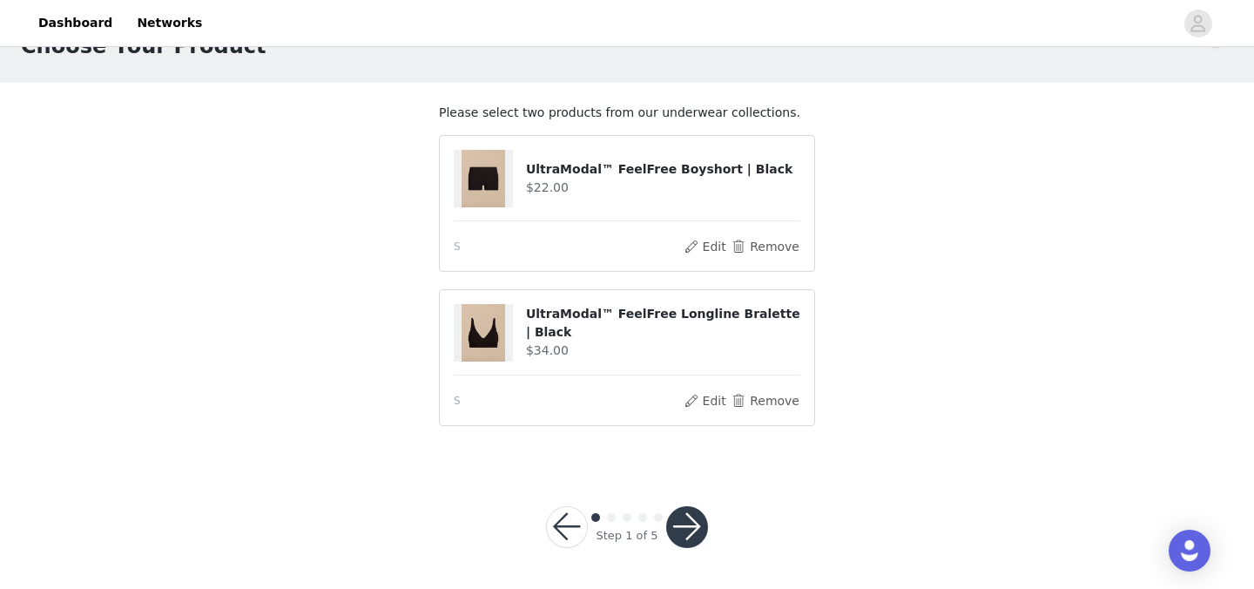
scroll to position [57, 0]
click at [699, 532] on button "button" at bounding box center [687, 528] width 42 height 42
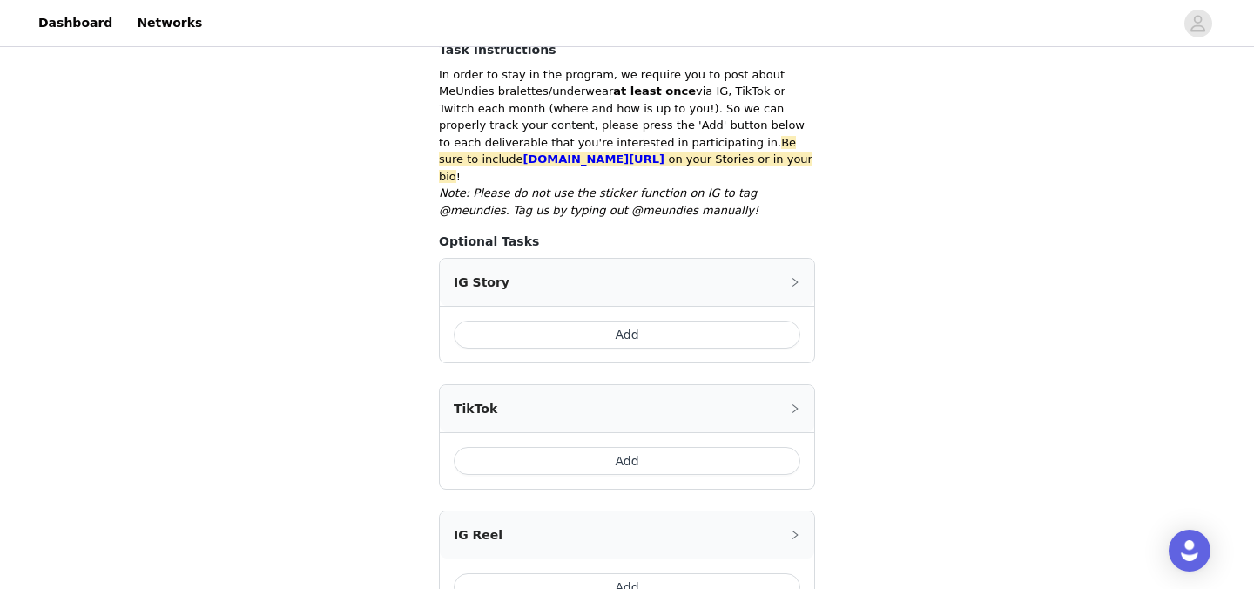
scroll to position [750, 0]
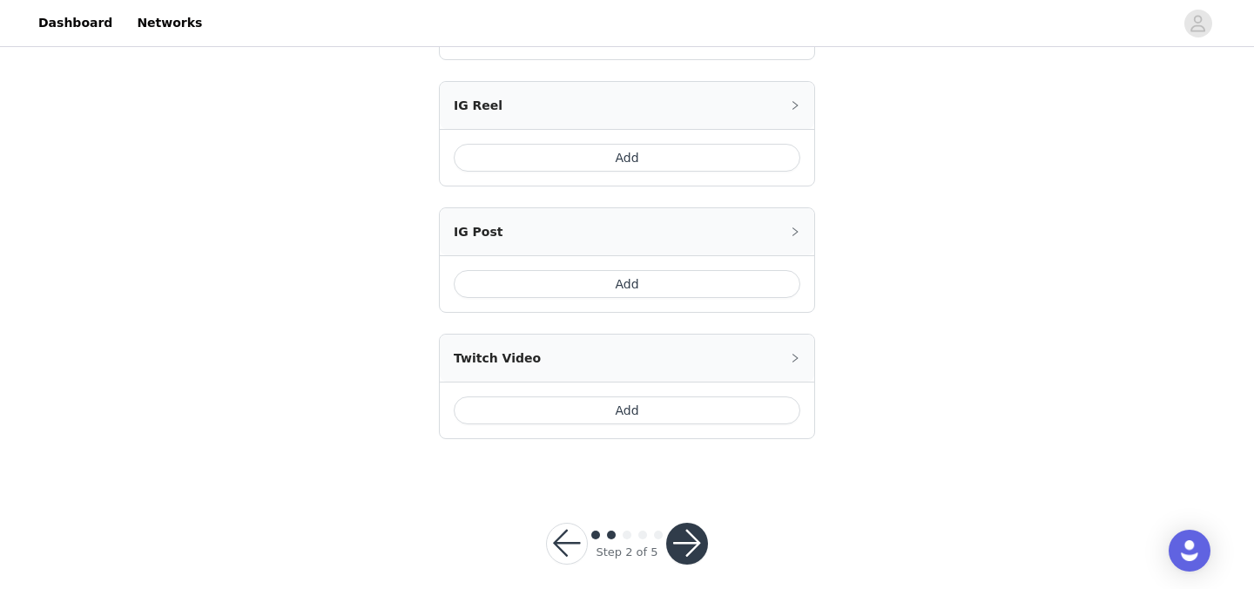
click at [686, 526] on button "button" at bounding box center [687, 544] width 42 height 42
click at [698, 526] on button "button" at bounding box center [687, 544] width 42 height 42
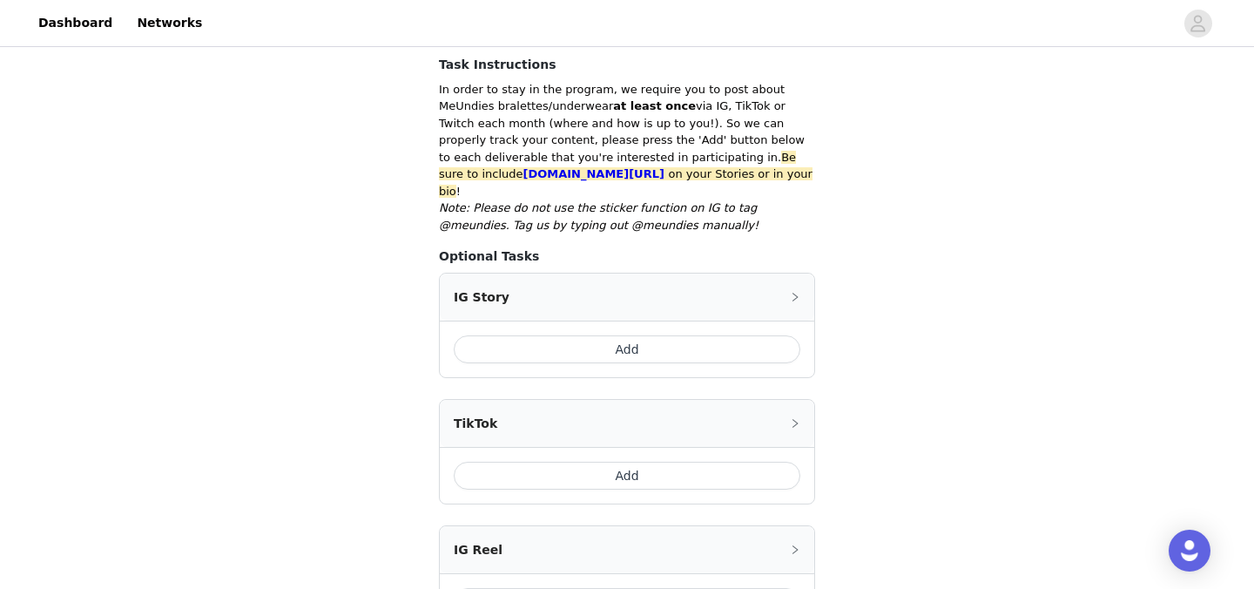
scroll to position [321, 0]
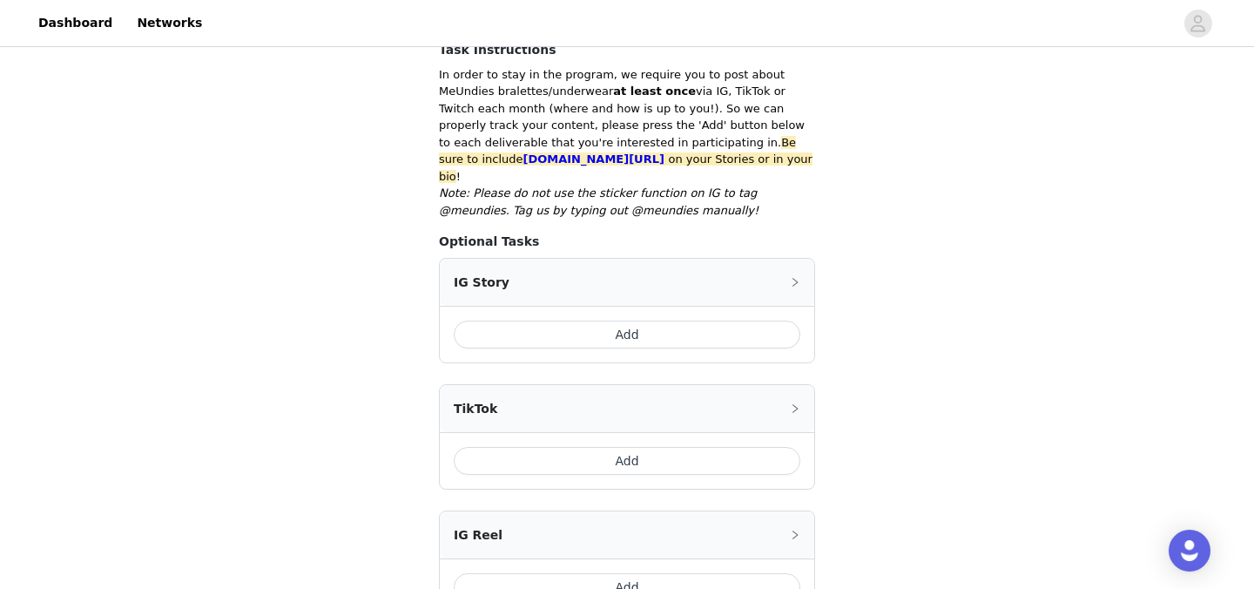
click at [573, 324] on button "Add" at bounding box center [627, 335] width 347 height 28
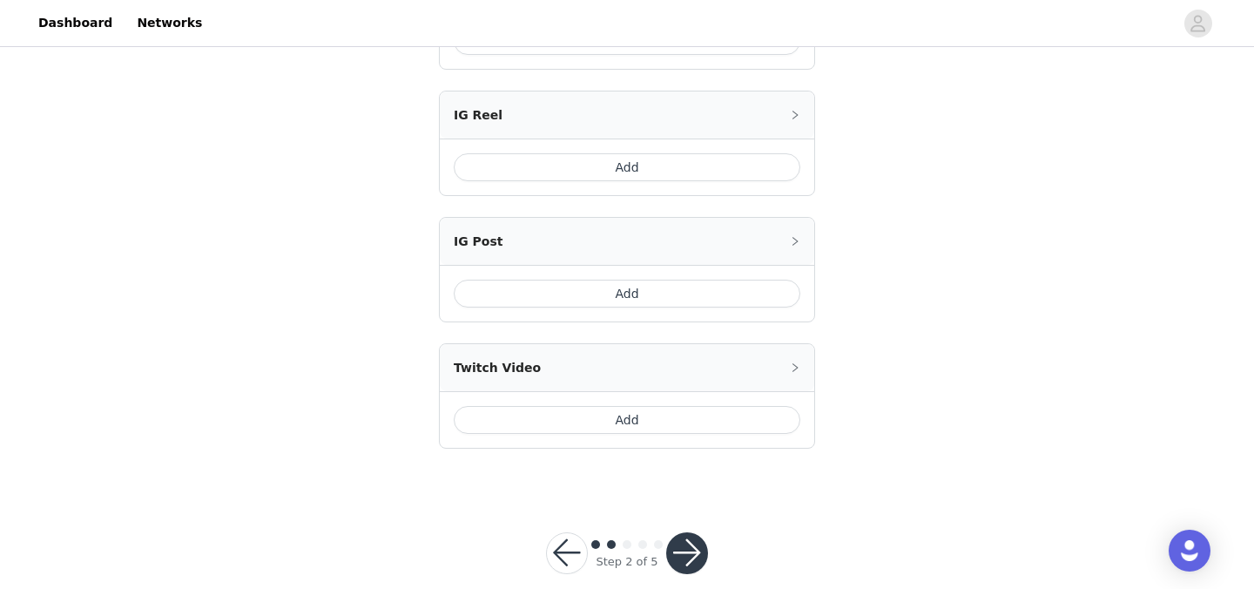
scroll to position [932, 0]
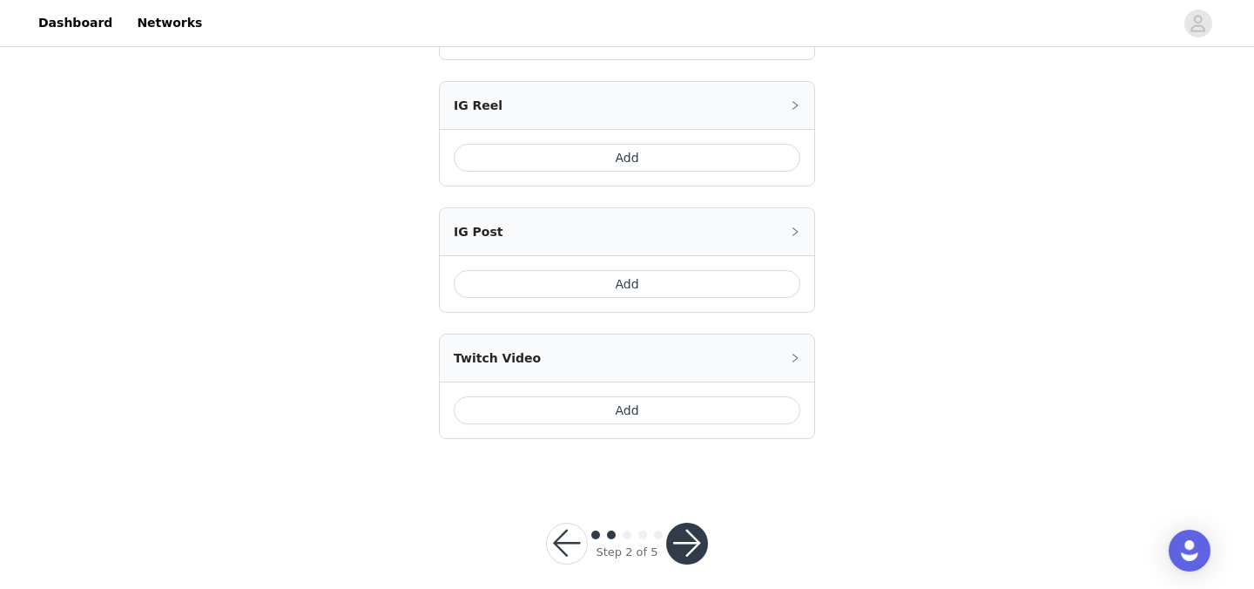
click at [697, 536] on button "button" at bounding box center [687, 544] width 42 height 42
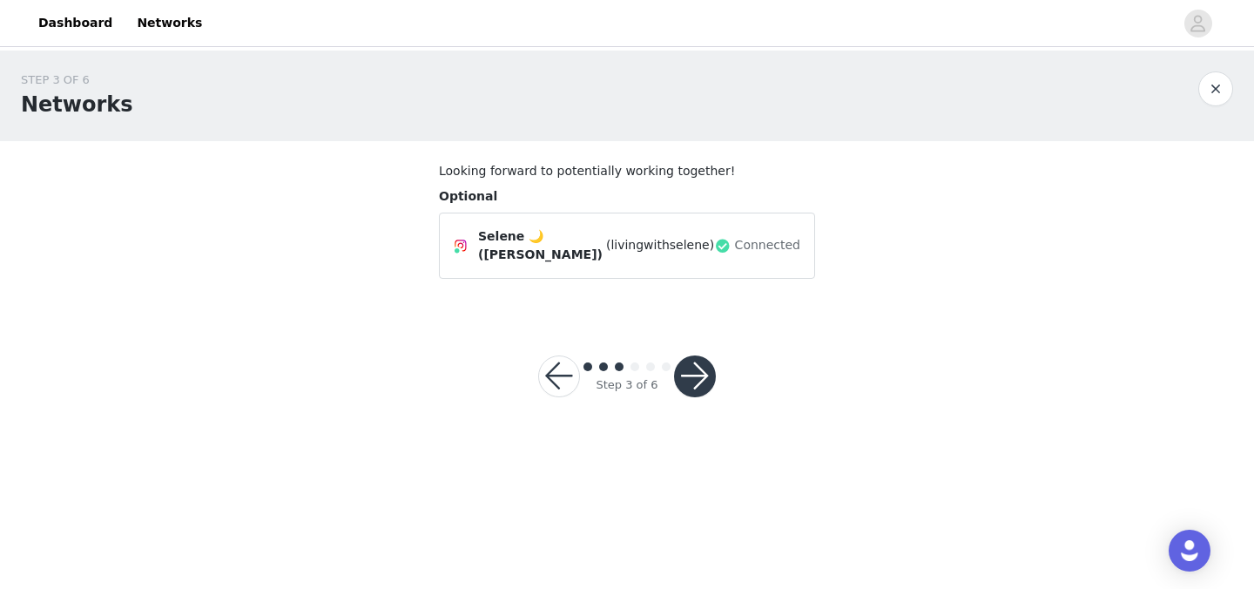
click at [692, 363] on button "button" at bounding box center [695, 376] width 42 height 42
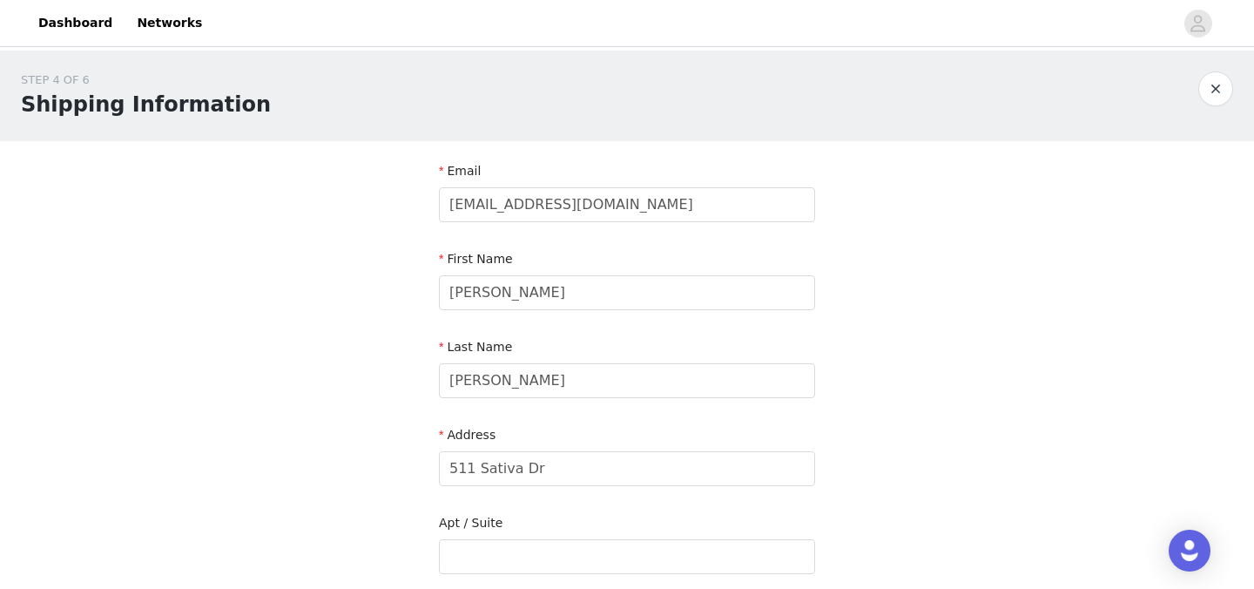
scroll to position [598, 0]
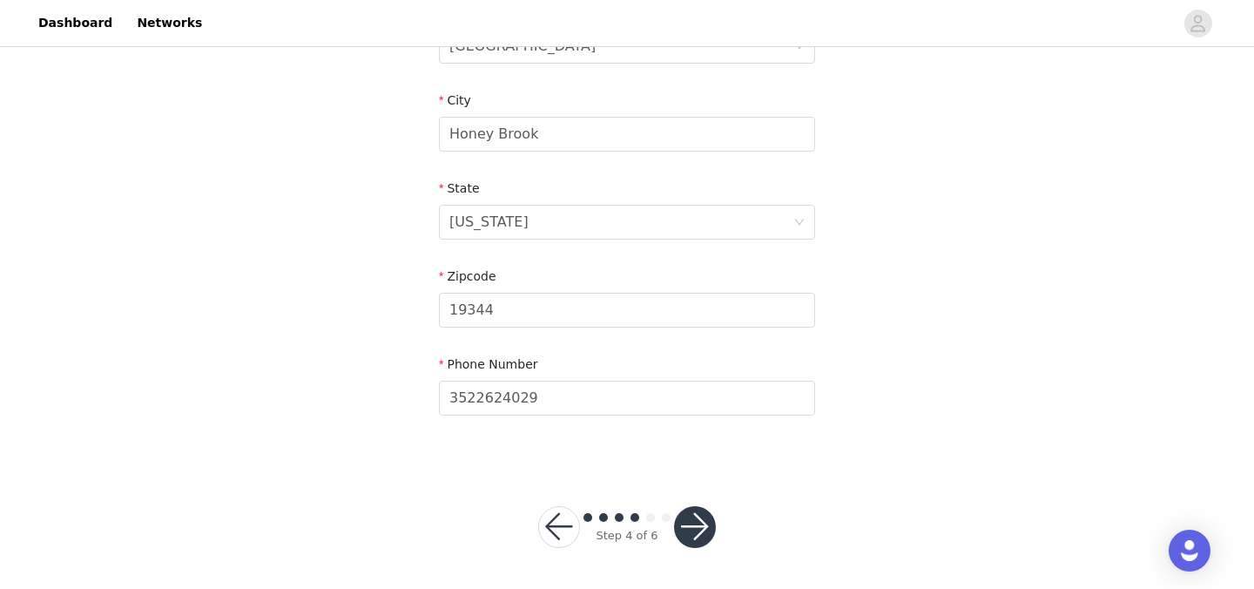
click at [693, 526] on button "button" at bounding box center [695, 527] width 42 height 42
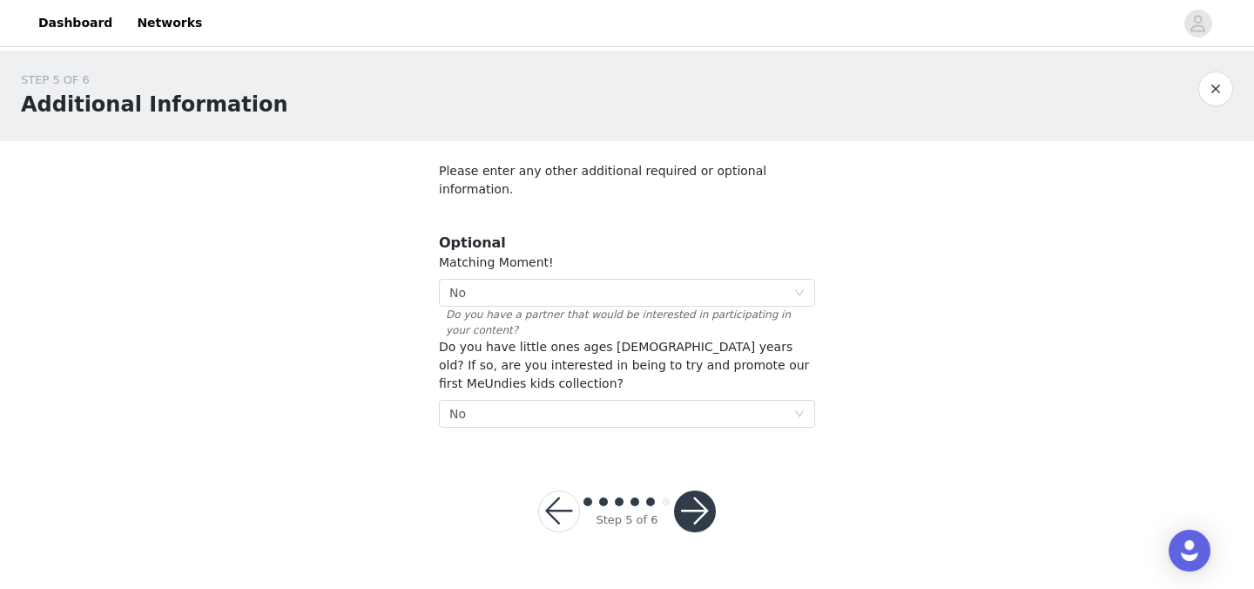
click at [692, 502] on button "button" at bounding box center [695, 511] width 42 height 42
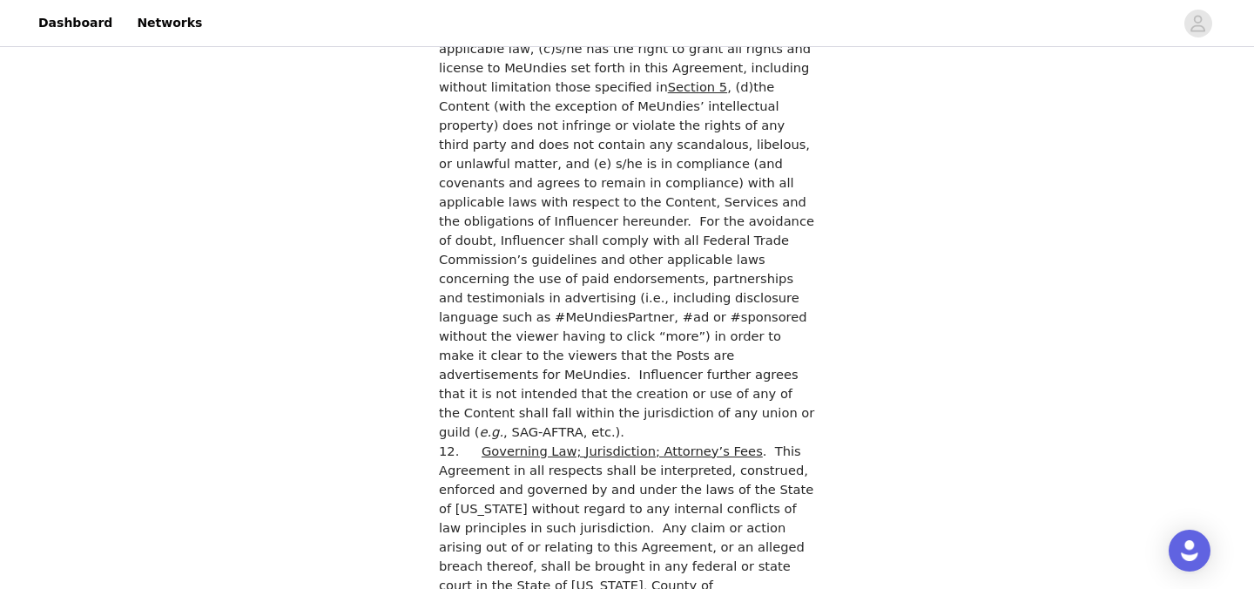
scroll to position [5030, 0]
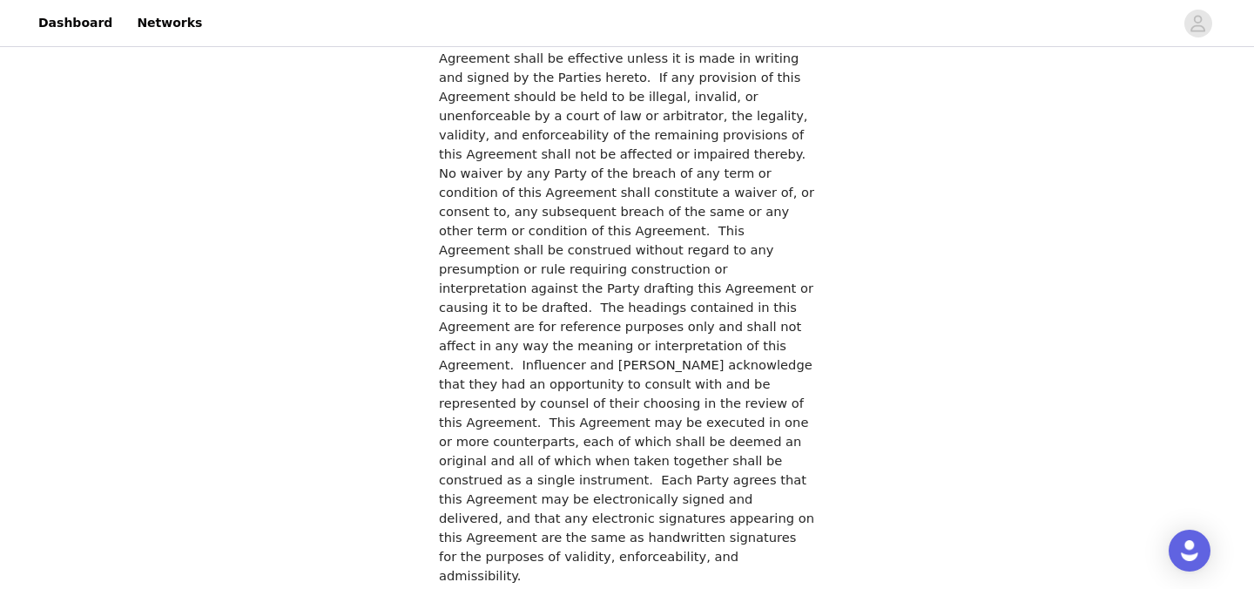
checkbox input "true"
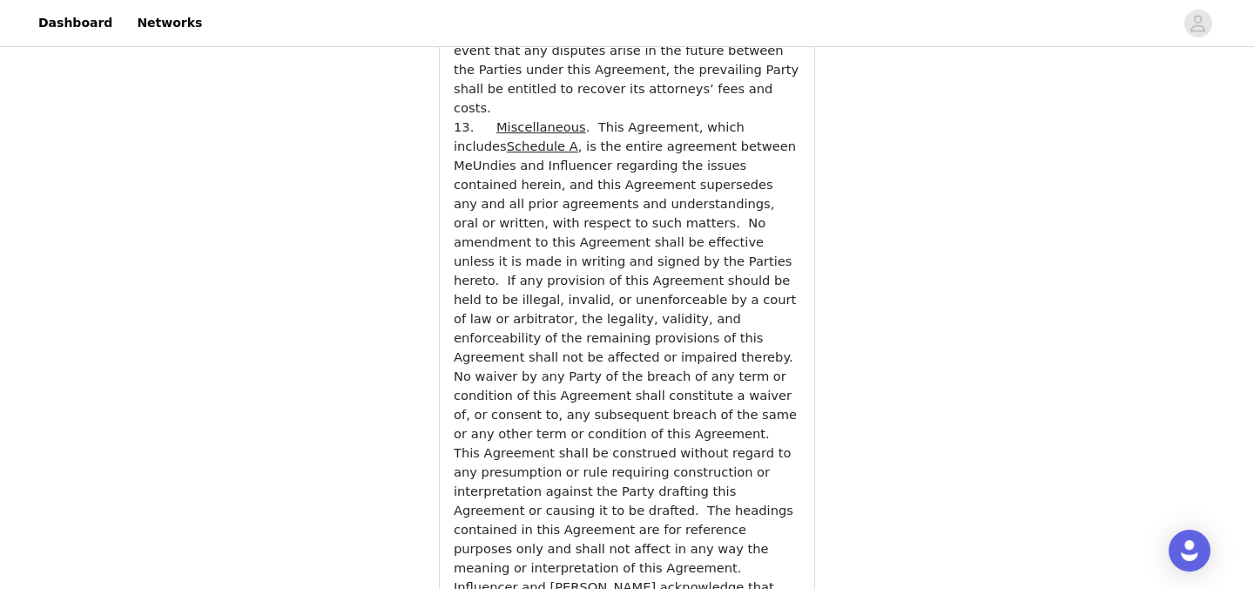
scroll to position [6531, 0]
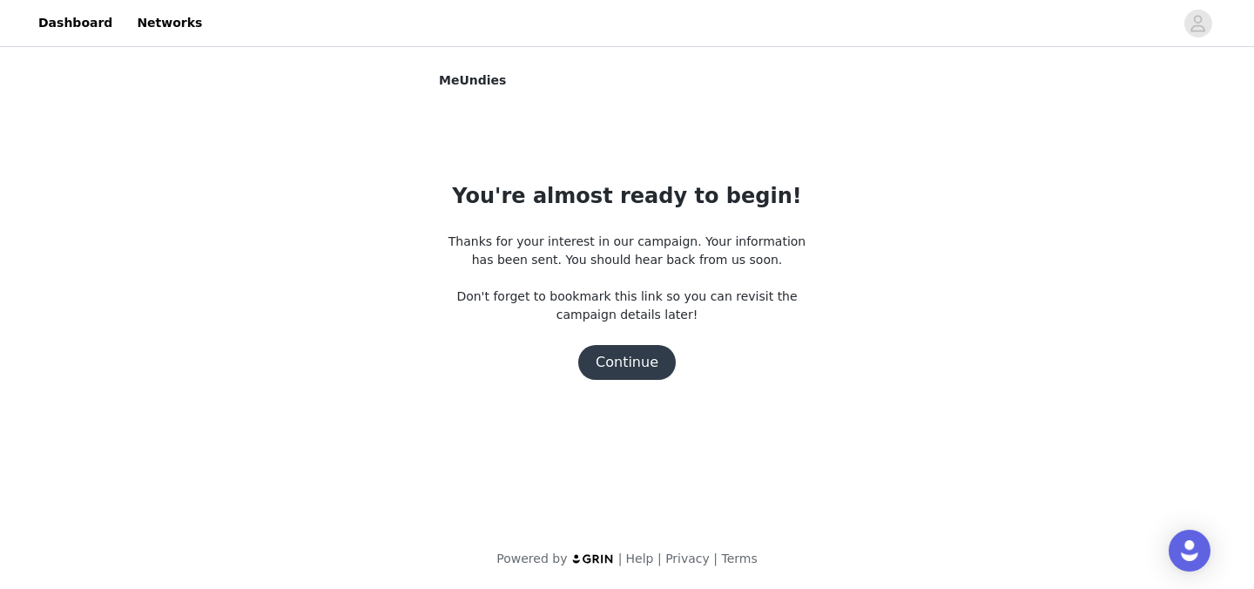
scroll to position [0, 0]
click at [614, 356] on button "Continue" at bounding box center [627, 362] width 98 height 35
